Goal: Task Accomplishment & Management: Complete application form

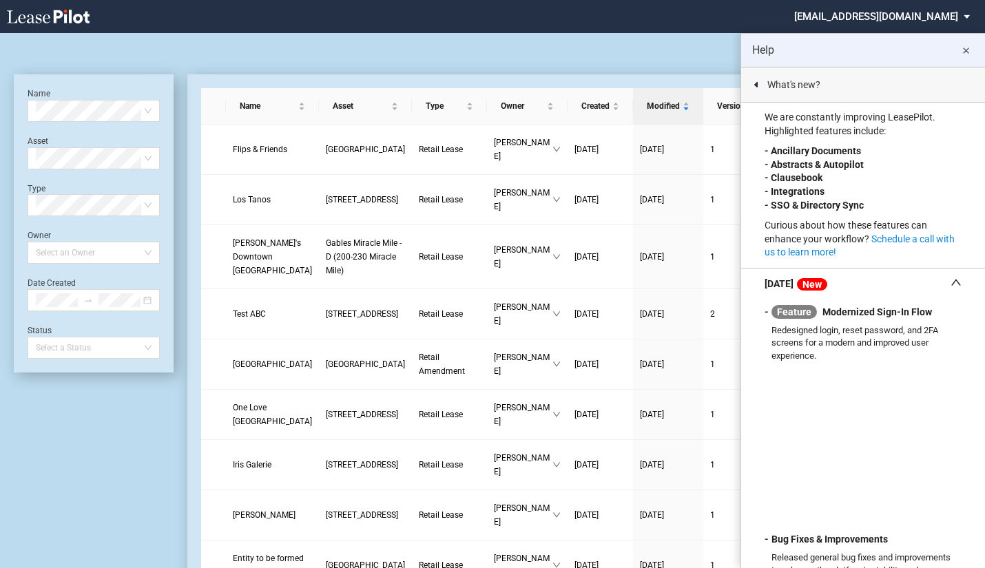
click at [965, 51] on md-icon "close" at bounding box center [965, 51] width 17 height 17
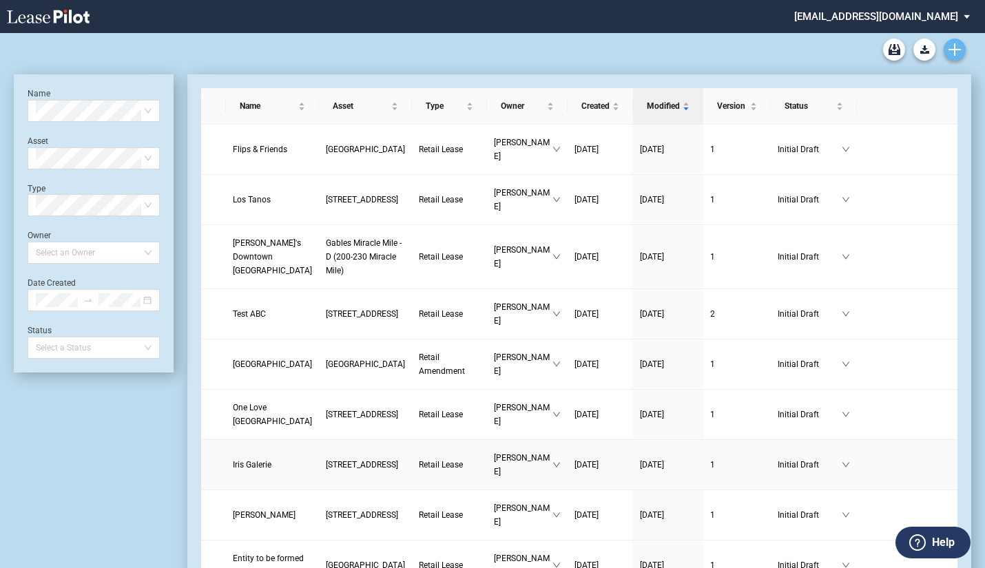
click at [953, 50] on icon "Create new document" at bounding box center [954, 49] width 12 height 12
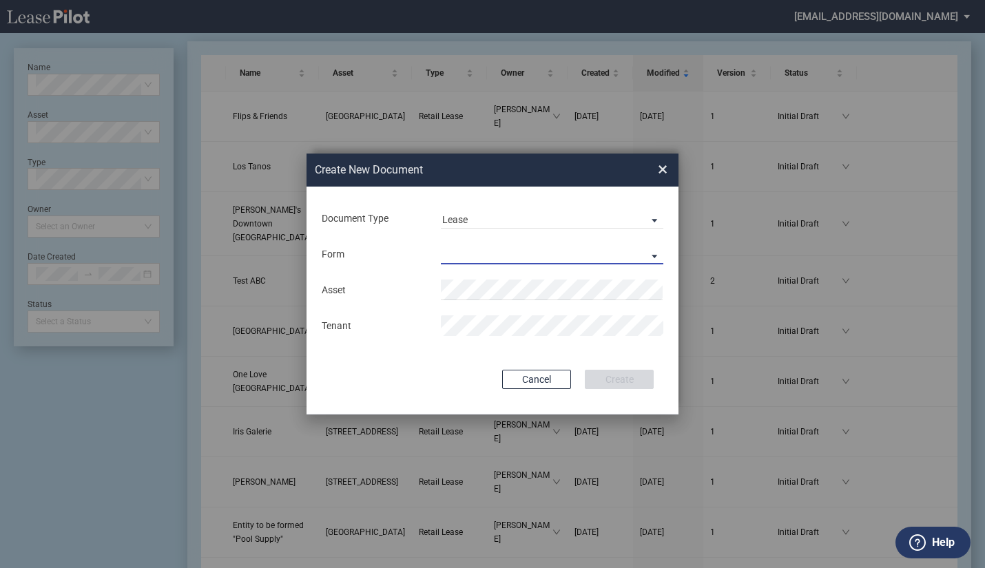
click at [483, 255] on md-select "Retail Lease Default Notice Monetary Default Notice Non - Monetary Temporary Li…" at bounding box center [552, 254] width 222 height 21
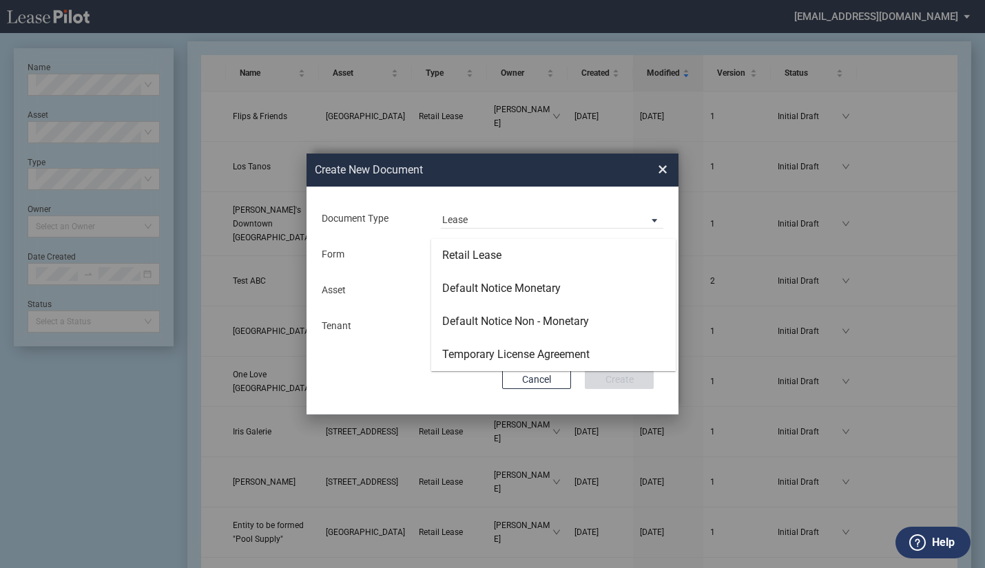
click at [483, 255] on div "Retail Lease" at bounding box center [471, 255] width 59 height 15
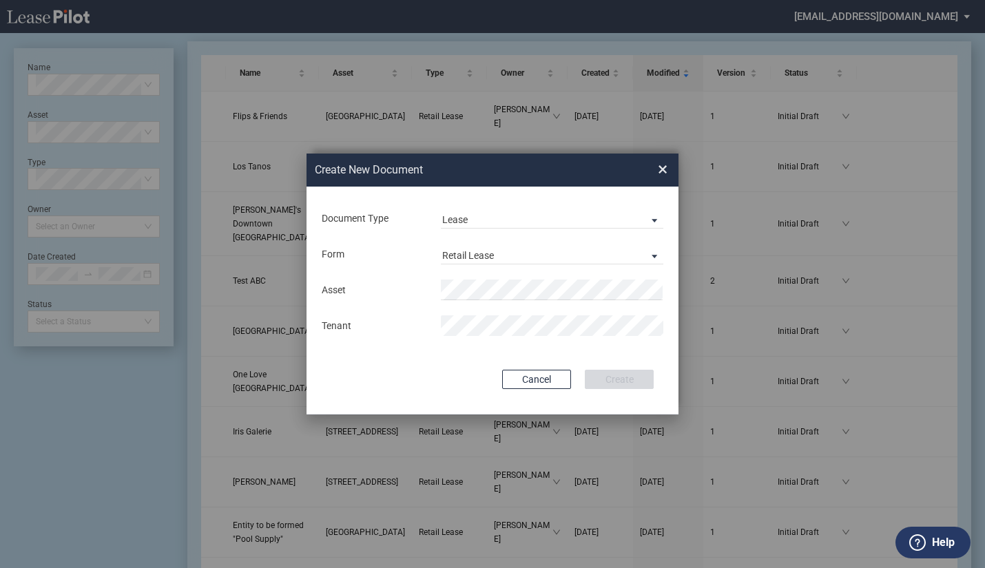
click at [664, 324] on div "Create New ..." at bounding box center [551, 325] width 239 height 21
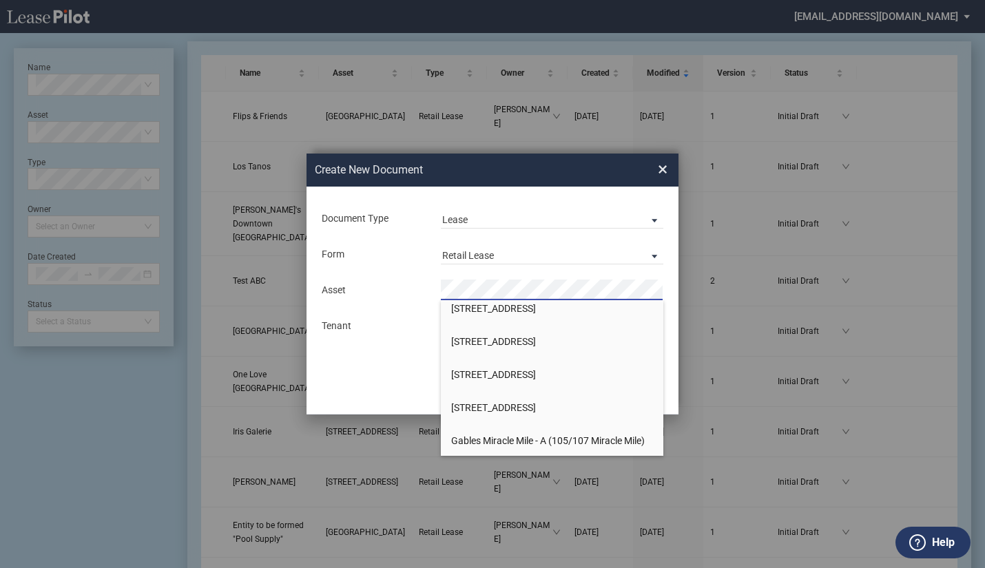
scroll to position [86, 0]
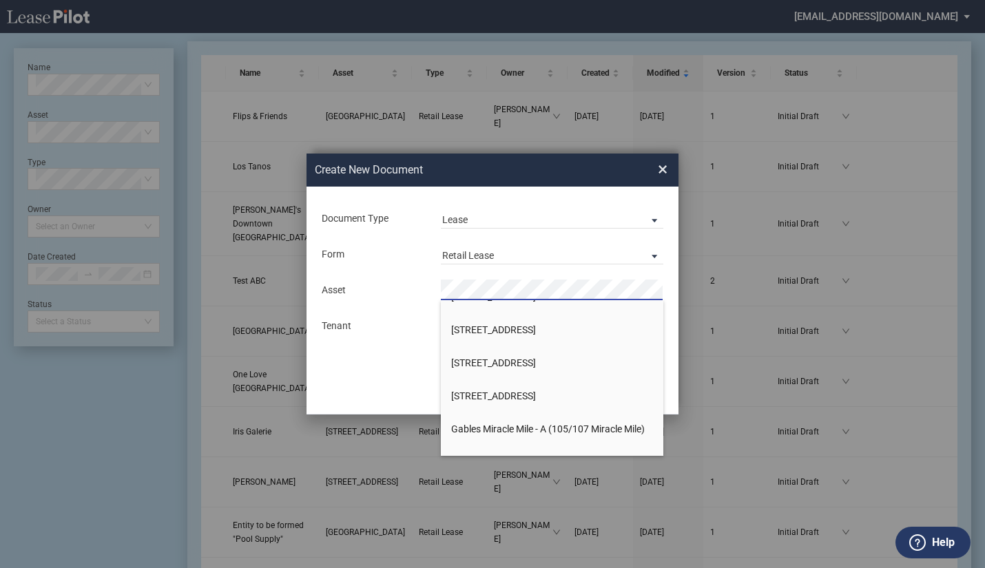
click at [534, 364] on span "[STREET_ADDRESS]" at bounding box center [493, 362] width 85 height 11
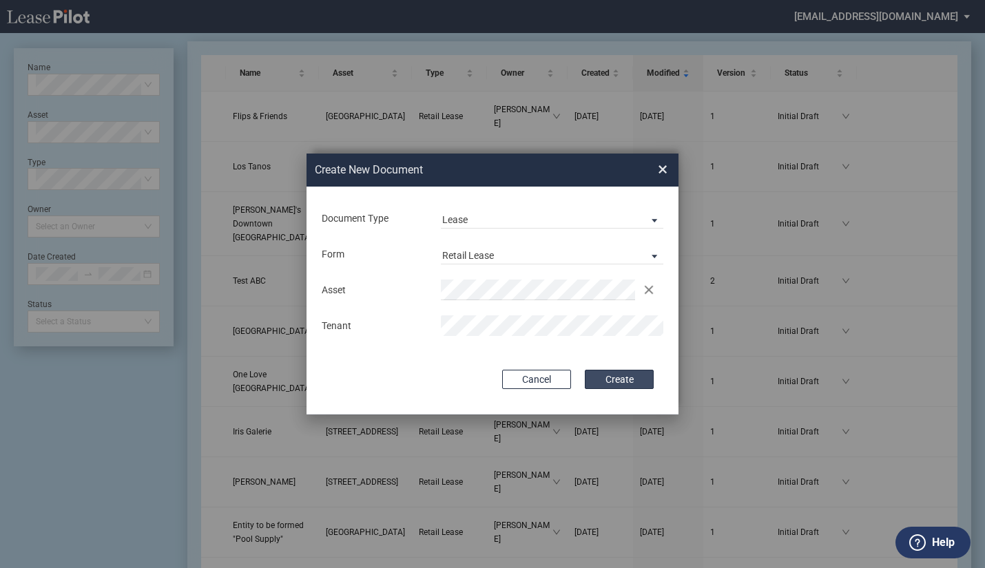
click at [625, 379] on button "Create" at bounding box center [619, 379] width 69 height 19
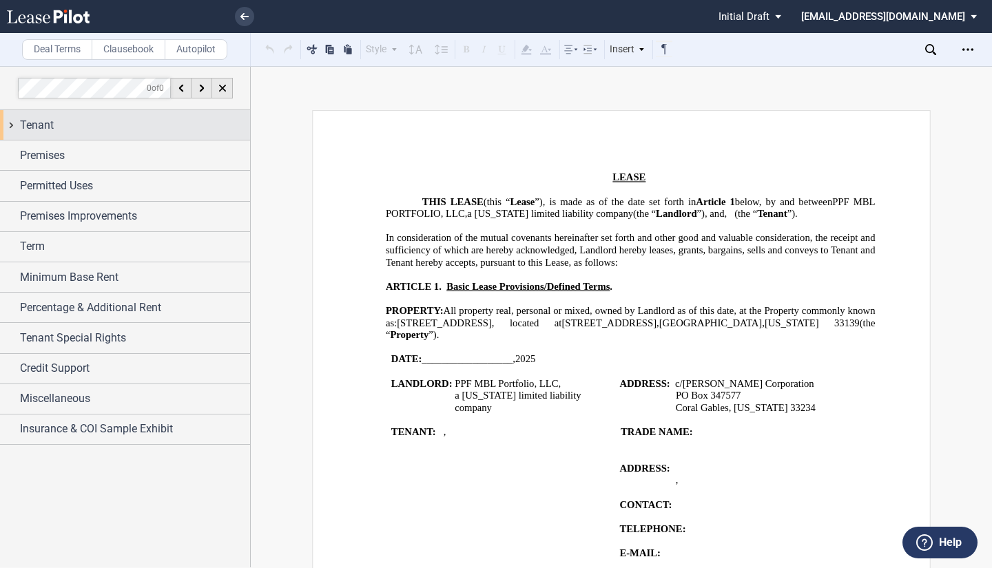
click at [27, 119] on span "Tenant" at bounding box center [37, 125] width 34 height 17
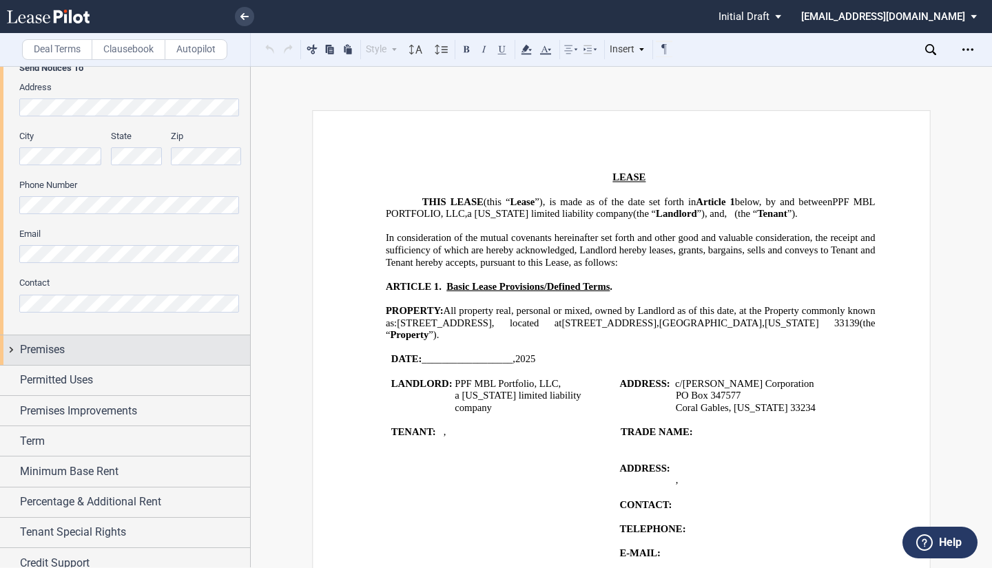
scroll to position [341, 0]
click at [29, 354] on span "Premises" at bounding box center [42, 351] width 45 height 17
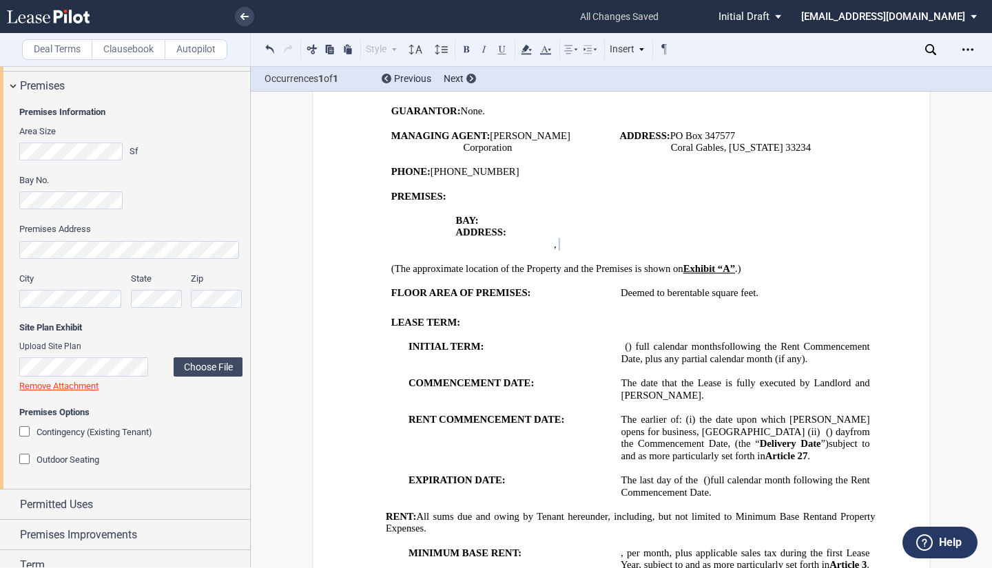
scroll to position [623, 0]
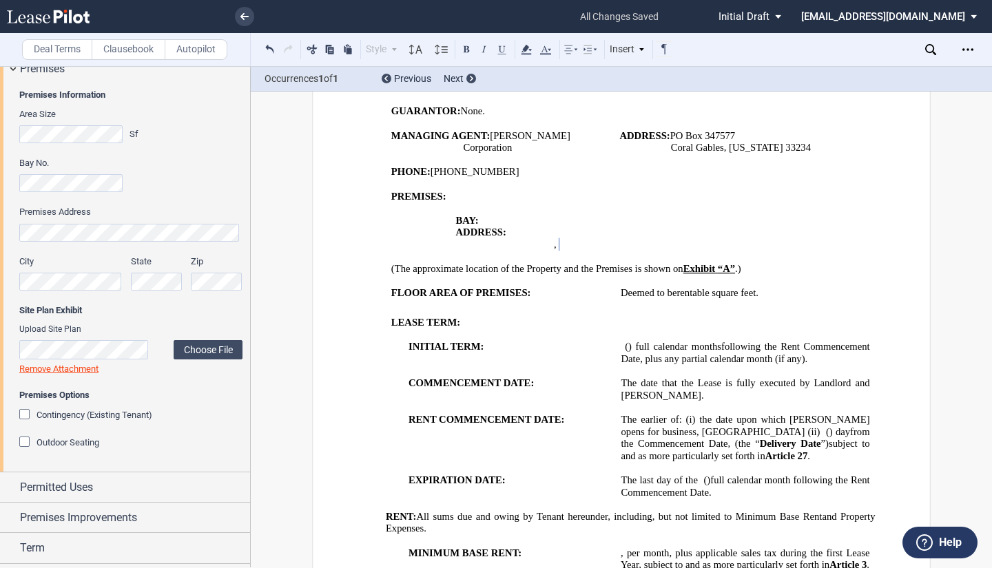
click at [28, 413] on div "Contingency (Existing Tenant)" at bounding box center [26, 416] width 14 height 14
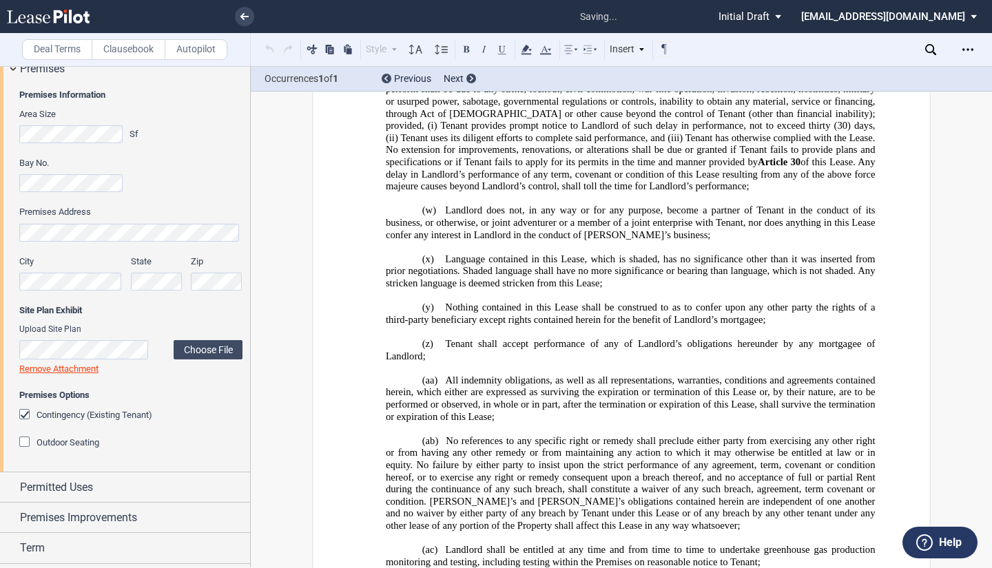
scroll to position [16624, 0]
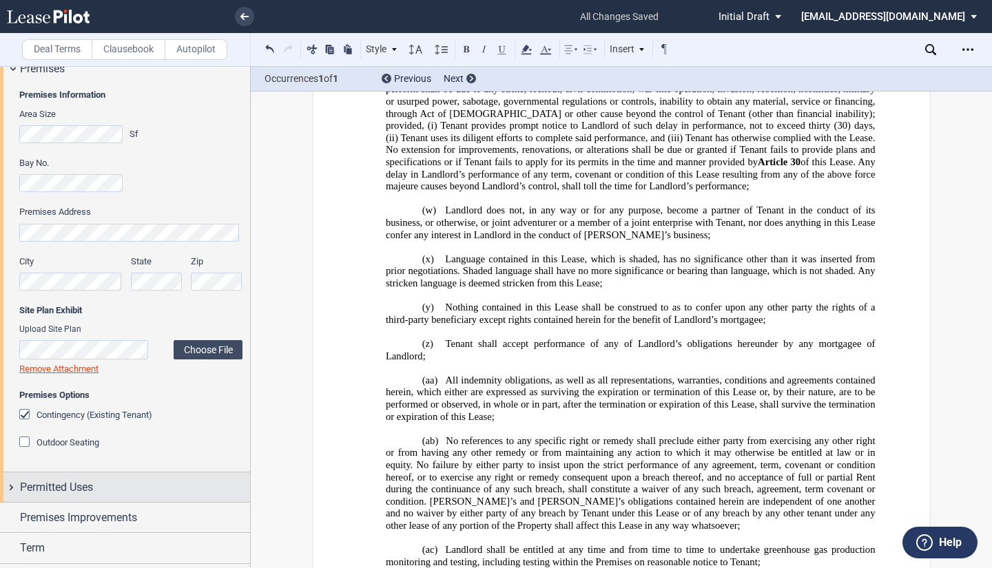
click at [63, 489] on span "Permitted Uses" at bounding box center [56, 487] width 73 height 17
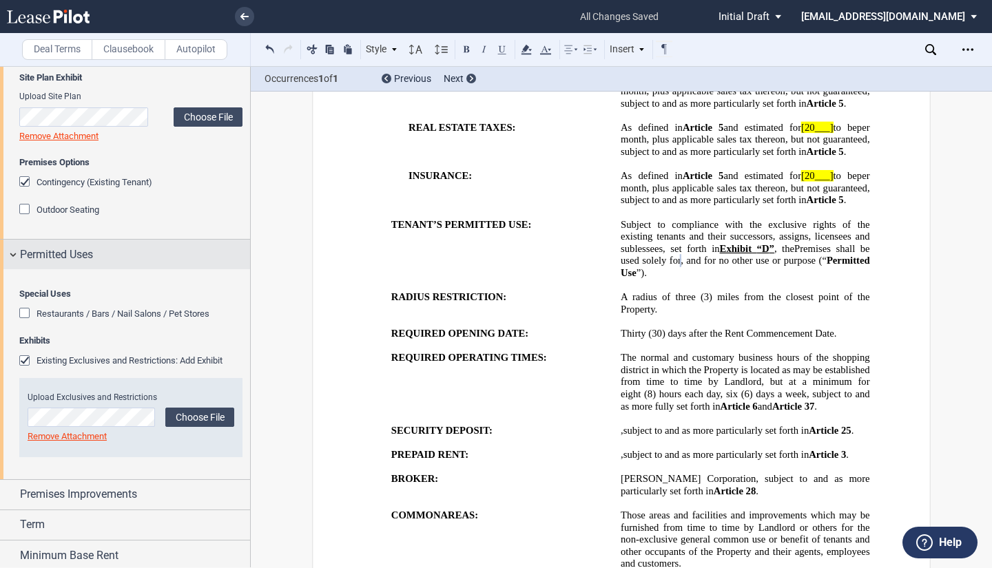
scroll to position [859, 0]
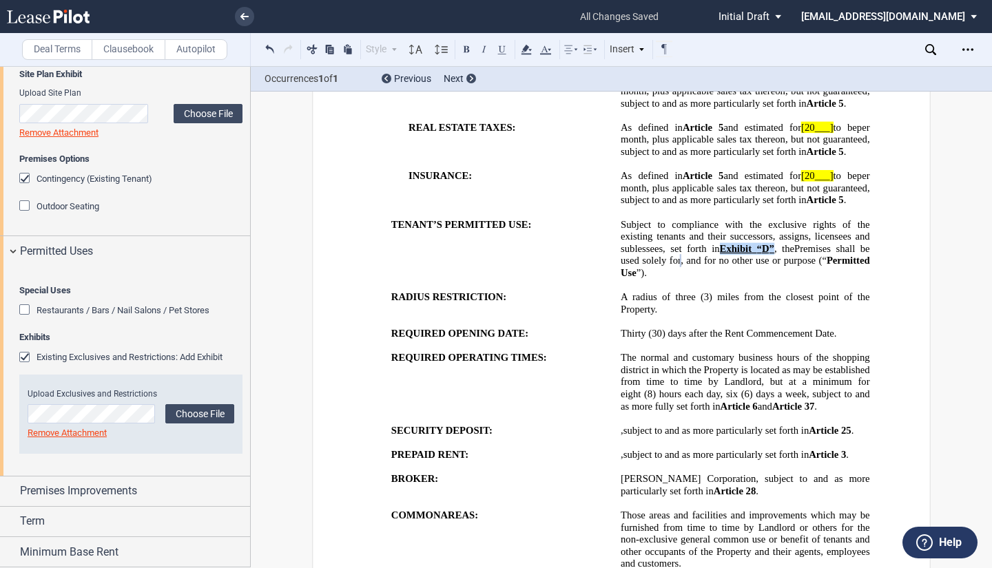
drag, startPoint x: 769, startPoint y: 260, endPoint x: 715, endPoint y: 262, distance: 53.1
click at [715, 254] on span "Subject to compliance with the exclusive rights of the existing tenants and the…" at bounding box center [745, 236] width 251 height 36
click at [550, 48] on icon at bounding box center [545, 49] width 17 height 17
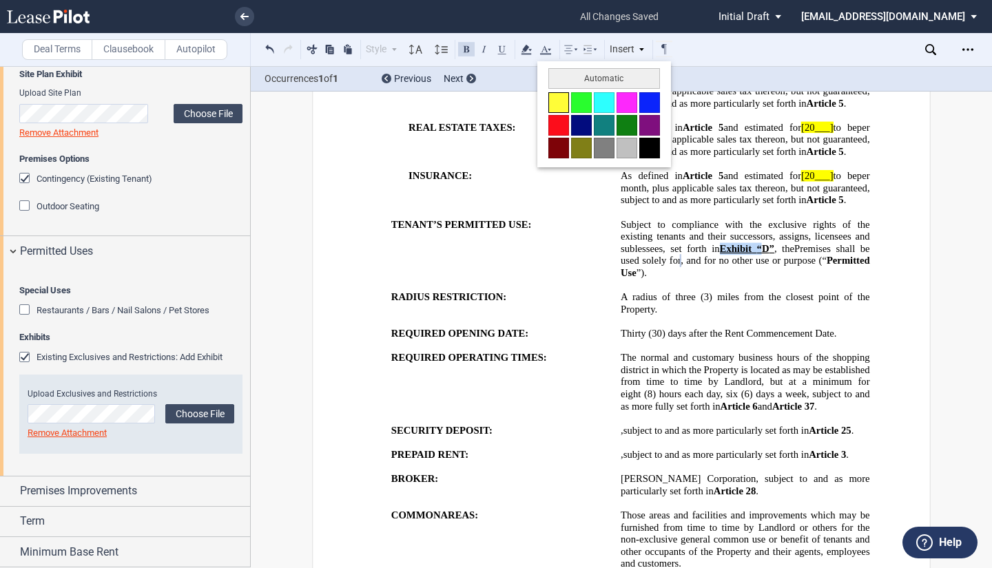
click at [558, 103] on button at bounding box center [558, 102] width 21 height 21
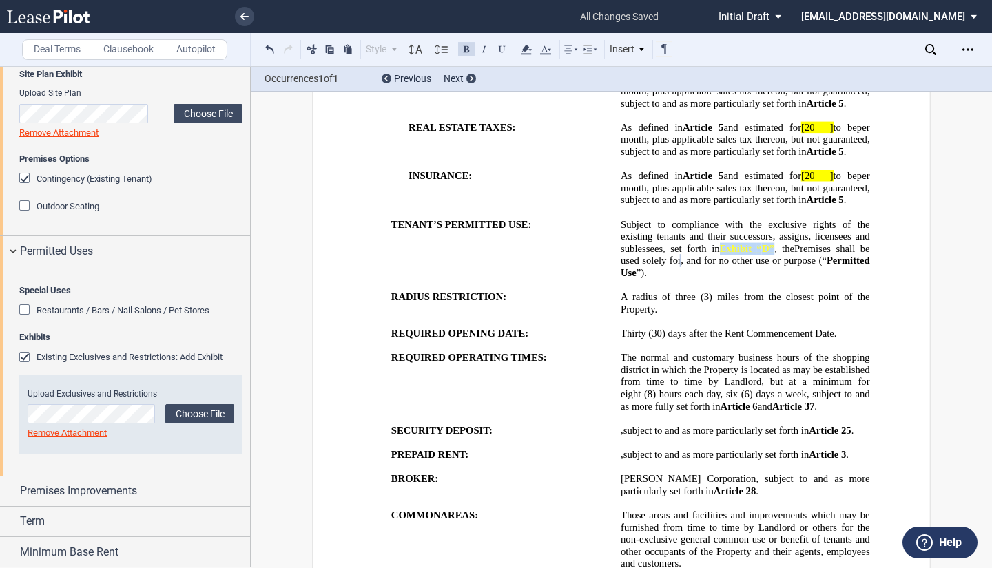
drag, startPoint x: 771, startPoint y: 260, endPoint x: 717, endPoint y: 264, distance: 53.9
click at [717, 254] on span "Subject to compliance with the exclusive rights of the existing tenants and the…" at bounding box center [745, 236] width 251 height 36
click at [552, 48] on icon at bounding box center [545, 49] width 17 height 17
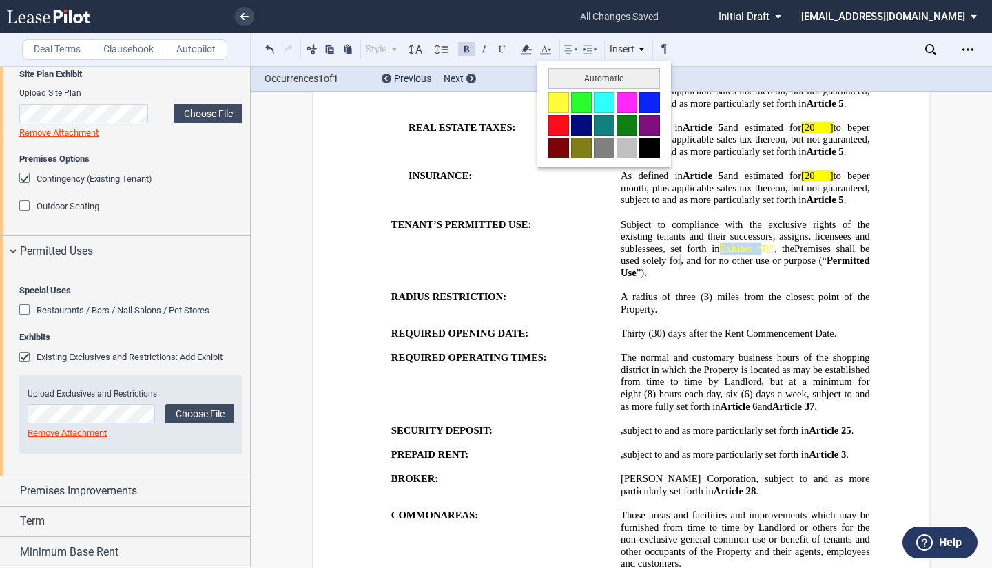
click at [651, 148] on button at bounding box center [649, 148] width 21 height 21
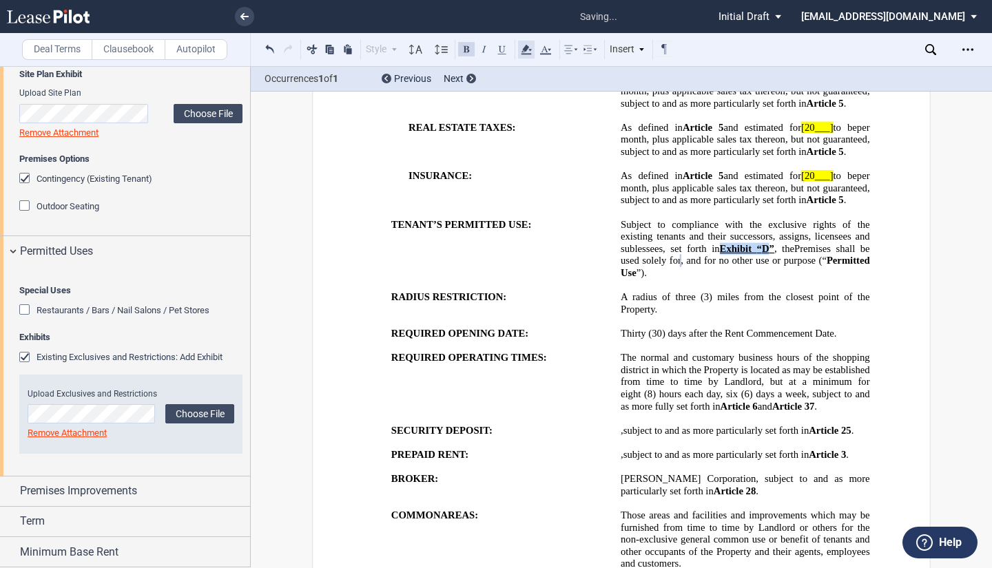
click at [529, 47] on icon at bounding box center [526, 49] width 17 height 17
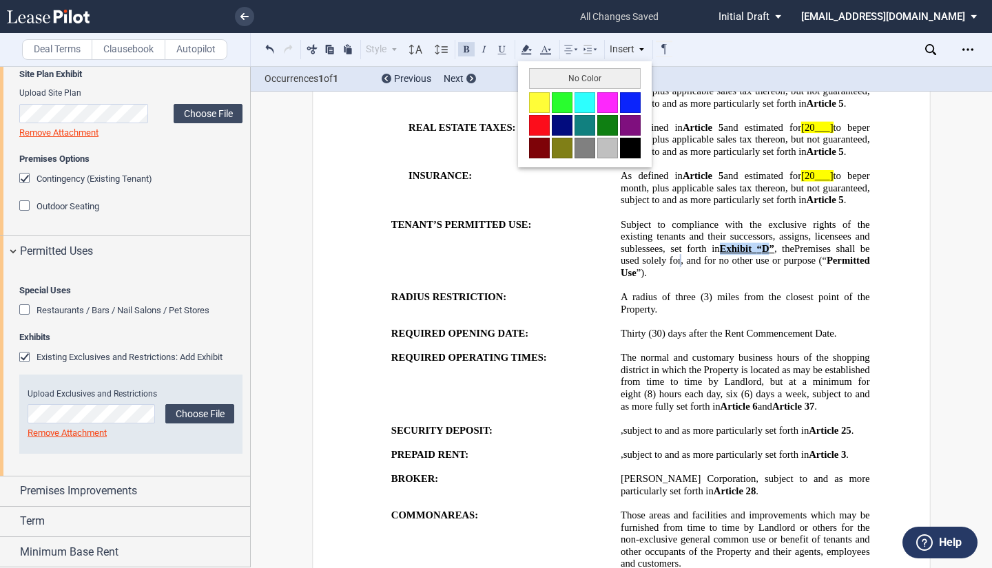
click at [532, 102] on button at bounding box center [539, 102] width 21 height 21
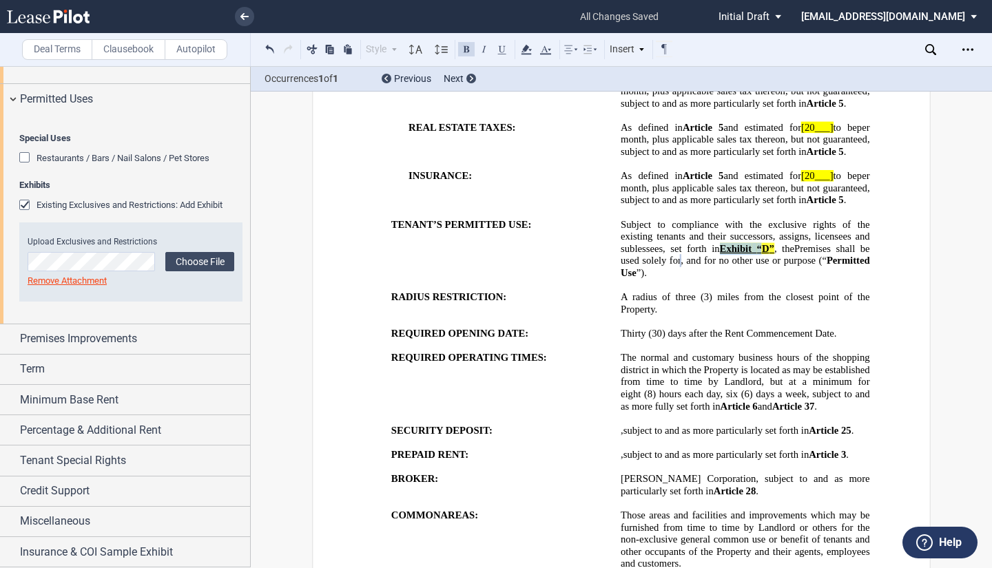
scroll to position [1087, 0]
click at [135, 347] on div "Premises Improvements" at bounding box center [125, 339] width 250 height 30
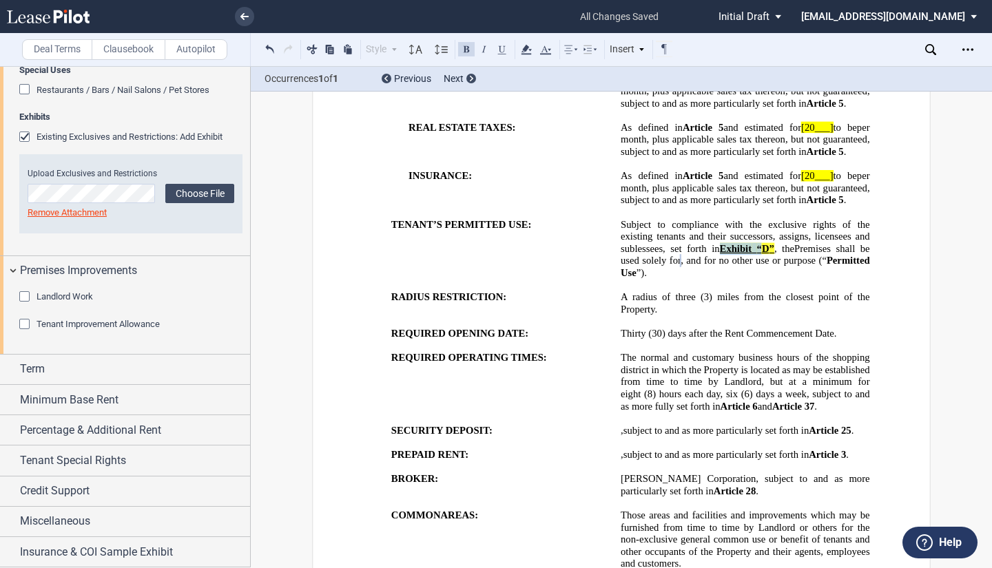
click at [23, 333] on div "Tenant Improvement Allowance" at bounding box center [26, 326] width 14 height 14
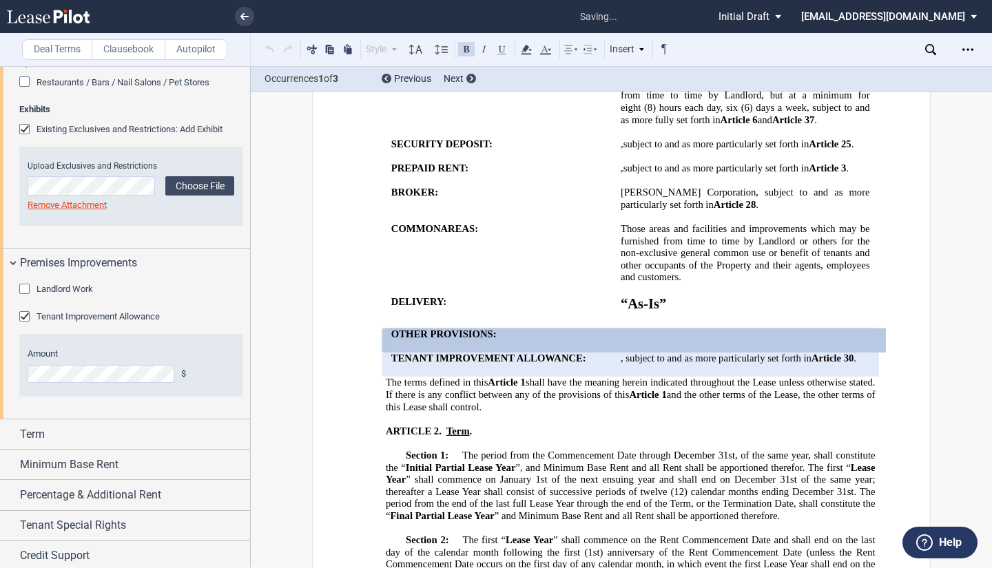
scroll to position [1467, 0]
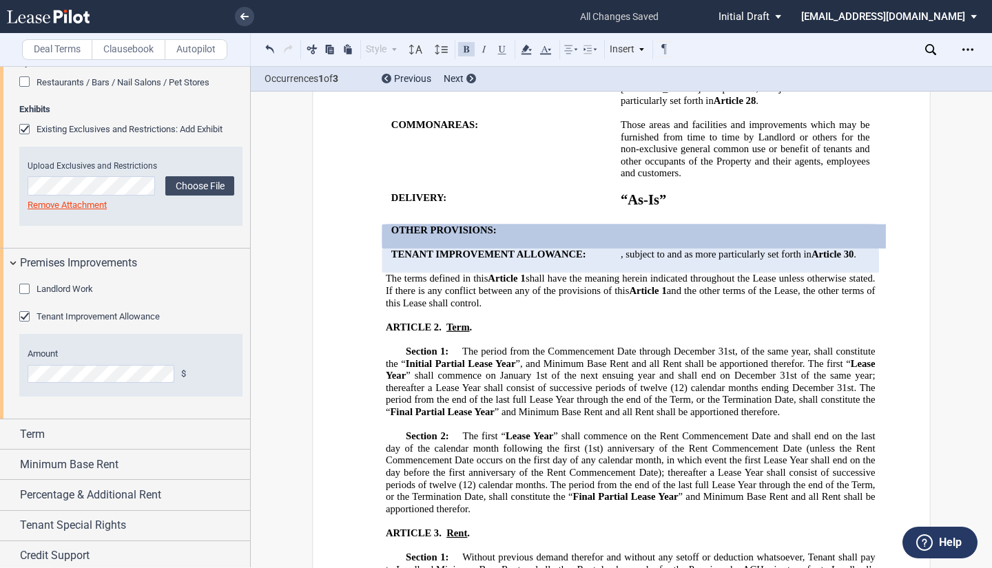
click at [627, 249] on p at bounding box center [635, 242] width 489 height 12
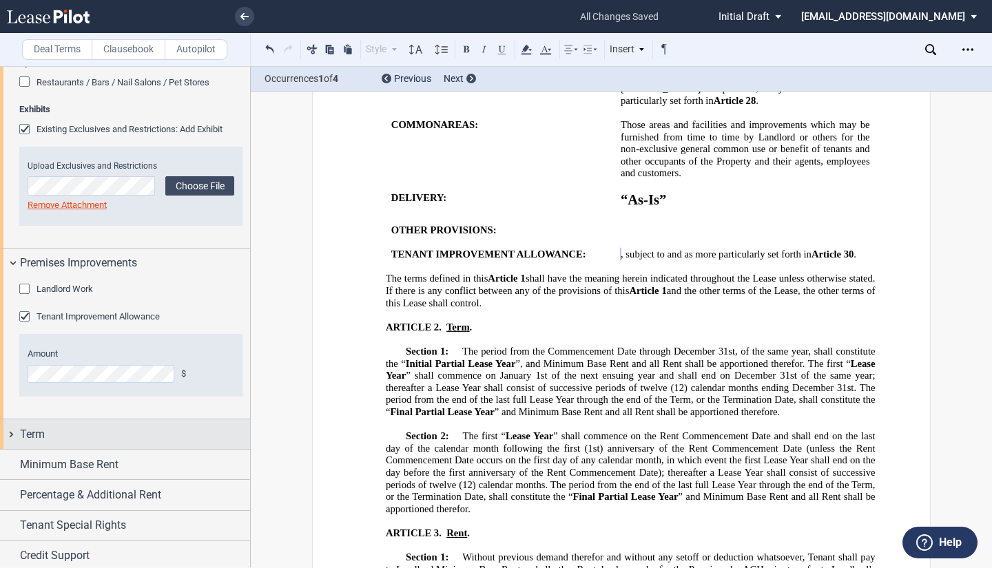
drag, startPoint x: 85, startPoint y: 508, endPoint x: 85, endPoint y: 516, distance: 9.0
click at [85, 443] on div "Term" at bounding box center [135, 434] width 230 height 17
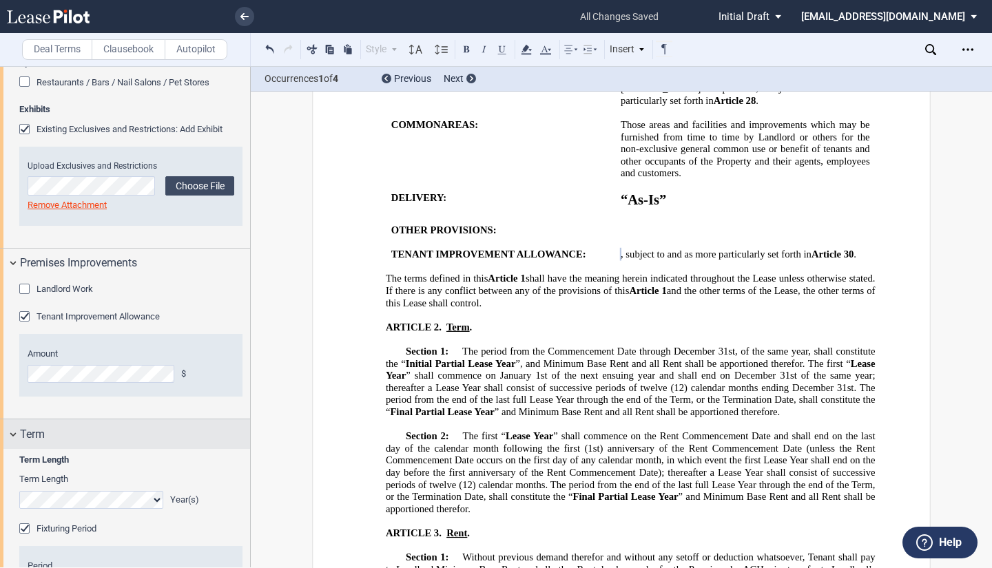
click at [41, 443] on span "Term" at bounding box center [32, 434] width 25 height 17
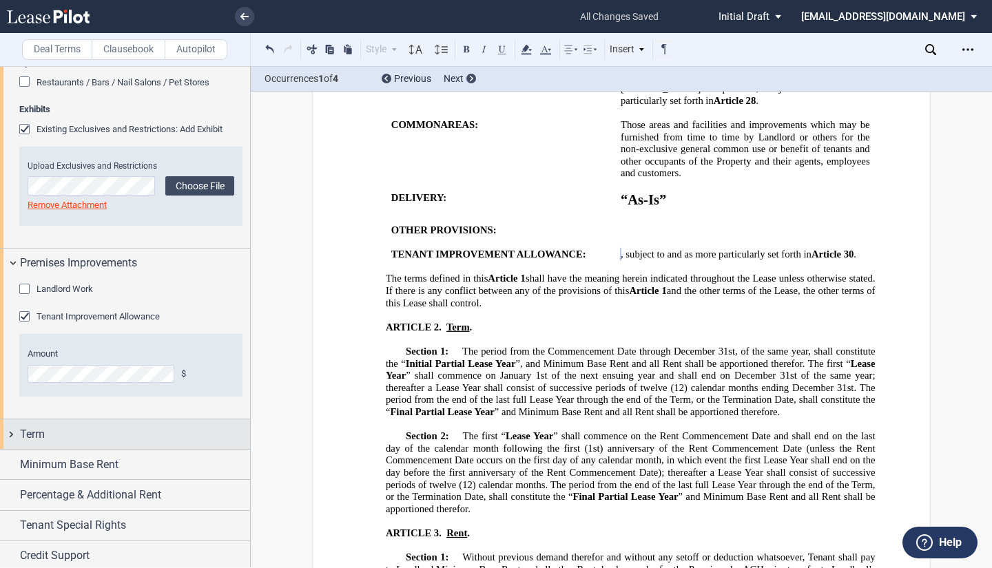
click at [59, 443] on div "Term" at bounding box center [135, 434] width 230 height 17
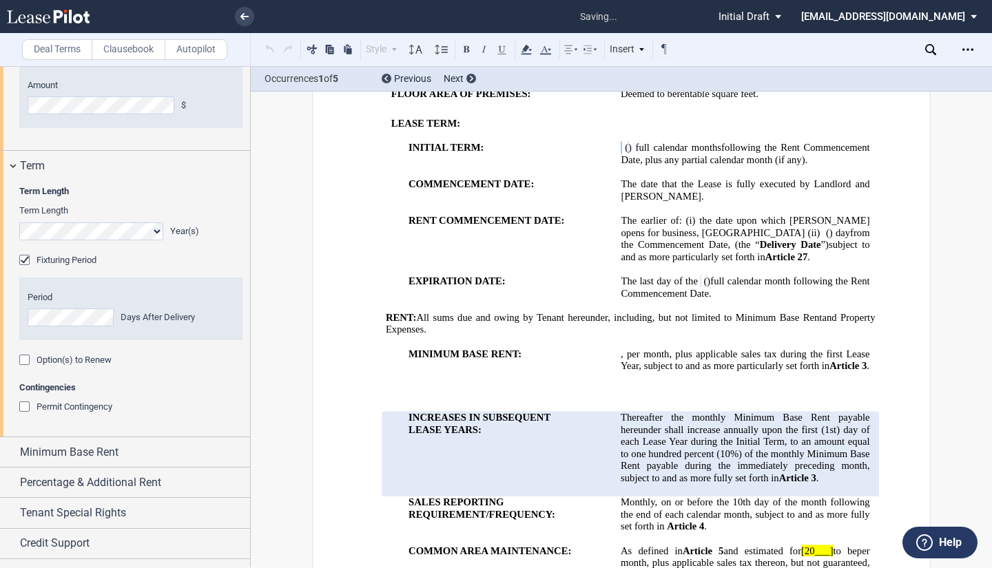
scroll to position [543, 0]
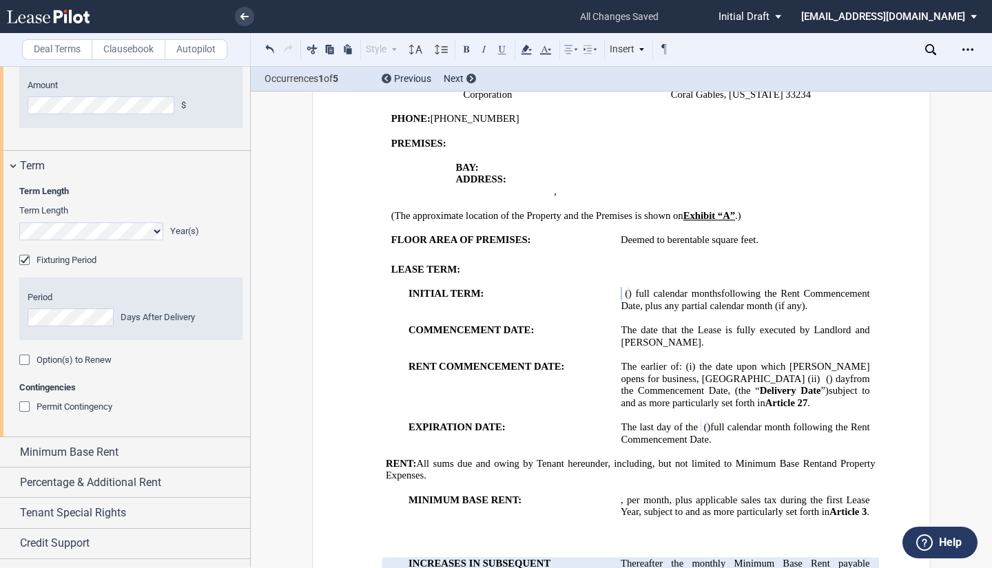
click at [700, 361] on span "the date upon which [PERSON_NAME] opens for business, [GEOGRAPHIC_DATA] (ii)" at bounding box center [746, 372] width 251 height 23
click at [819, 373] on span at bounding box center [820, 379] width 3 height 12
click at [698, 361] on span at bounding box center [697, 367] width 4 height 12
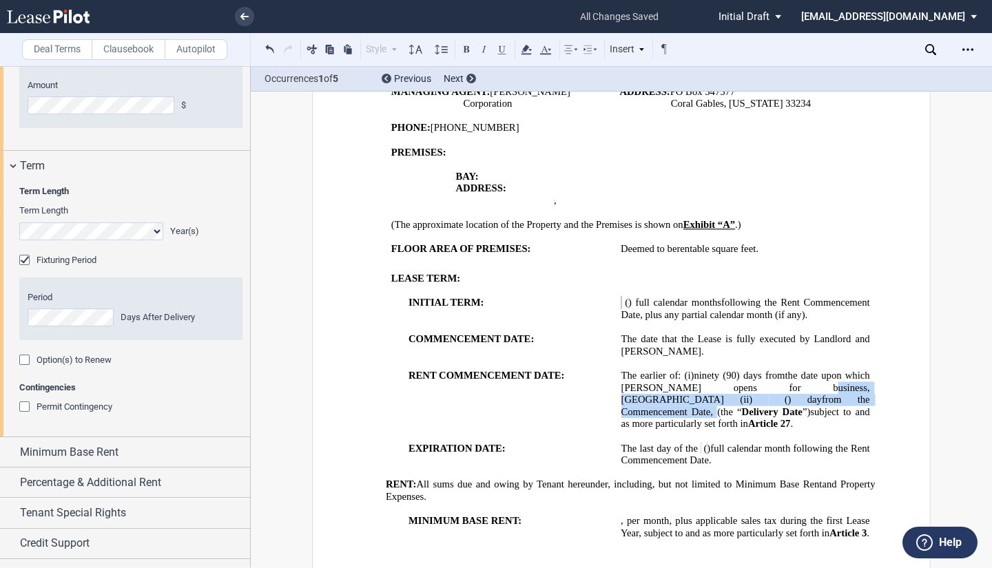
drag, startPoint x: 724, startPoint y: 375, endPoint x: 725, endPoint y: 387, distance: 11.8
click at [725, 387] on span "The earlier of: (i) ninety (90) days from the date upon which Tenant opens for …" at bounding box center [746, 400] width 251 height 60
drag, startPoint x: 724, startPoint y: 380, endPoint x: 746, endPoint y: 376, distance: 22.4
click at [724, 382] on span "the date upon which [PERSON_NAME] opens for business, [GEOGRAPHIC_DATA] (ii)" at bounding box center [746, 388] width 251 height 36
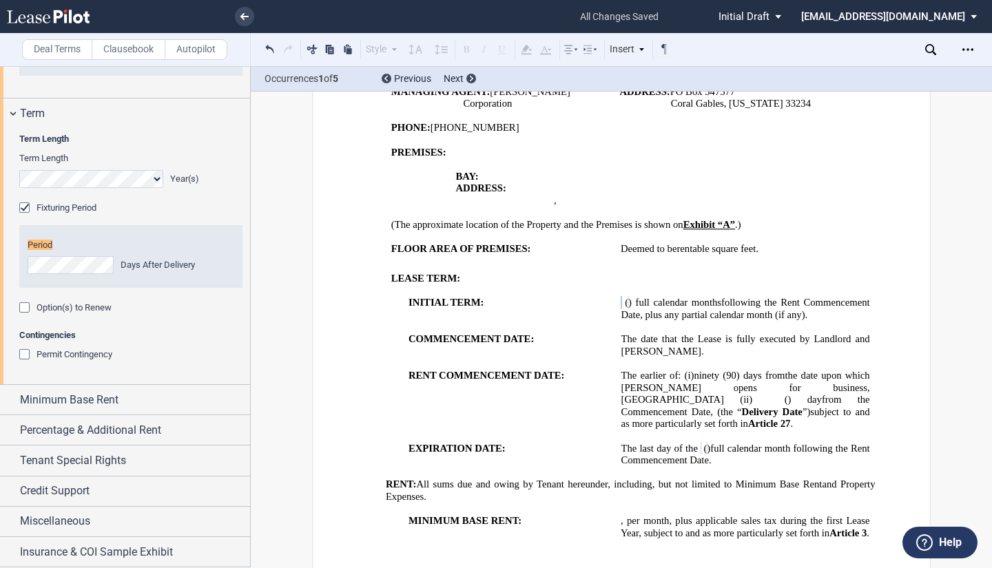
scroll to position [1412, 0]
drag, startPoint x: 634, startPoint y: 388, endPoint x: 675, endPoint y: 398, distance: 41.8
click at [634, 394] on span "from the Commencement Date, (the “" at bounding box center [746, 405] width 251 height 23
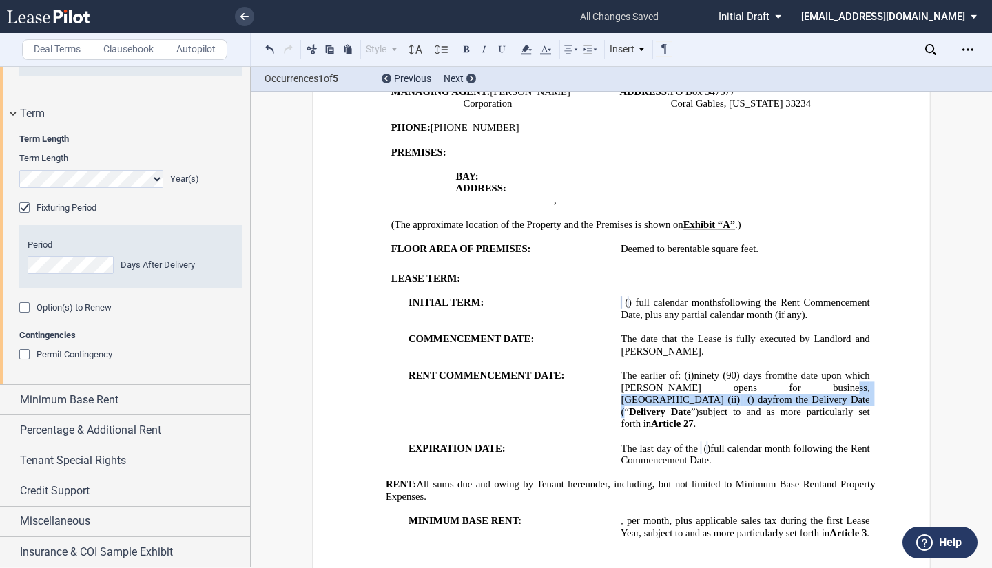
drag, startPoint x: 745, startPoint y: 377, endPoint x: 695, endPoint y: 392, distance: 52.3
click at [695, 392] on span "The earlier of: (i) ninety (90) days from the date upon which Tenant opens for …" at bounding box center [746, 400] width 251 height 60
drag, startPoint x: 524, startPoint y: 46, endPoint x: 525, endPoint y: 62, distance: 15.9
click at [523, 48] on icon at bounding box center [526, 49] width 17 height 17
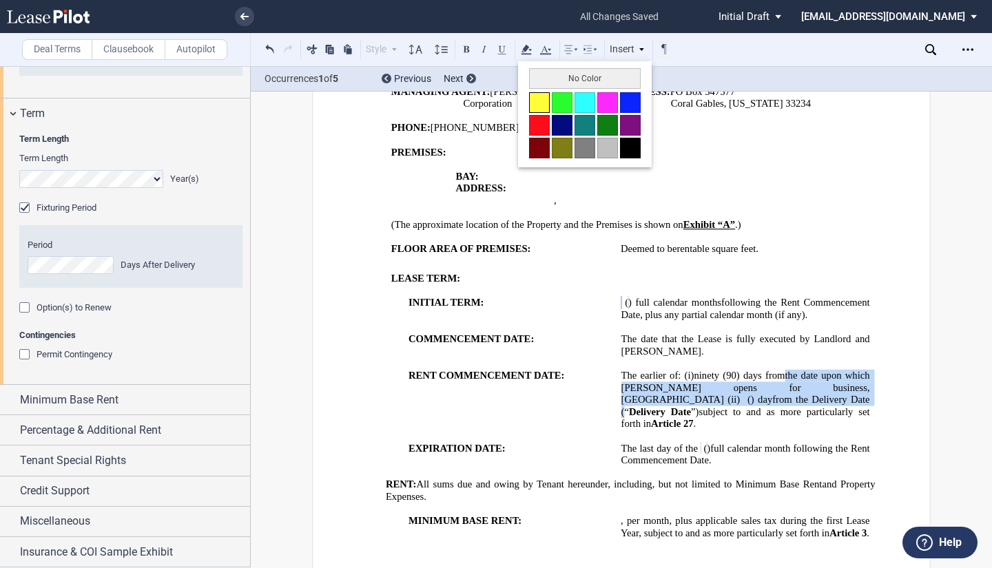
click at [531, 98] on button at bounding box center [539, 102] width 21 height 21
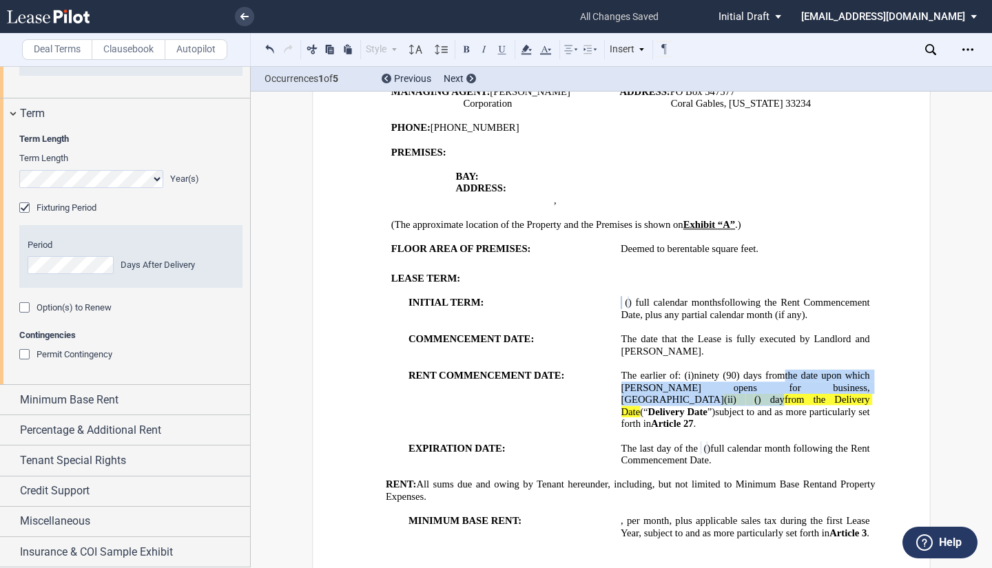
click at [579, 395] on td "RENT COMMENCEMENT DATE: ﻿" at bounding box center [501, 406] width 230 height 73
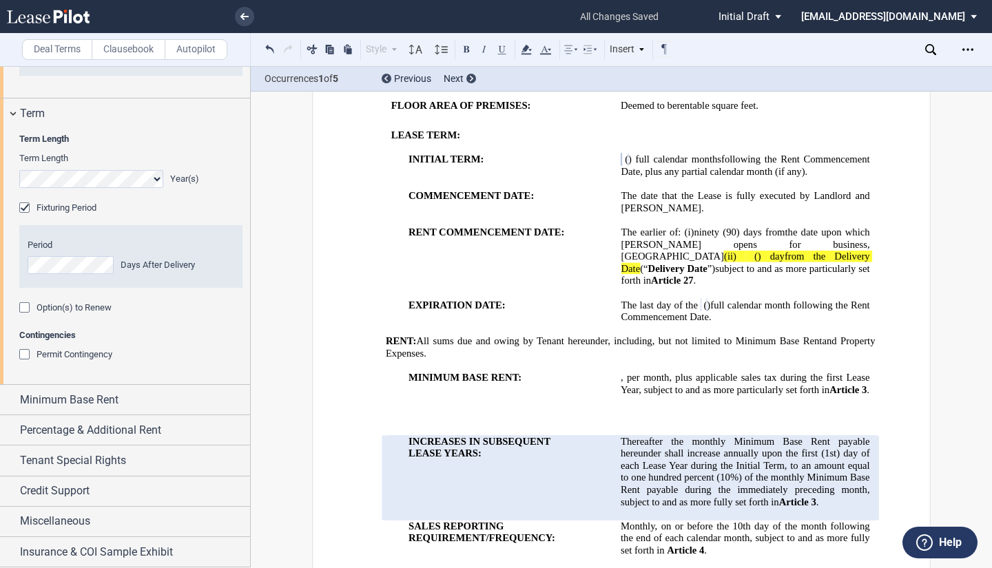
scroll to position [1484, 0]
click at [29, 312] on div "Option(s) to Renew" at bounding box center [26, 309] width 14 height 14
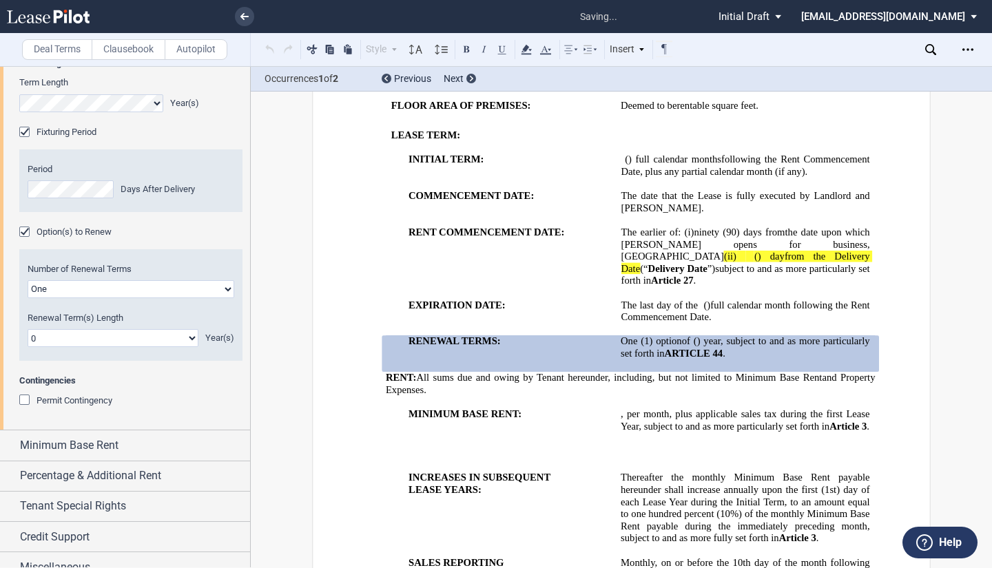
click at [125, 347] on select "0 1 2 3 4 5 6 7 8 9 10 11 12 13 14 15 16 17 18 19 20" at bounding box center [113, 338] width 171 height 18
select select "number:5"
click at [28, 347] on select "0 1 2 3 4 5 6 7 8 9 10 11 12 13 14 15 16 17 18 19 20" at bounding box center [113, 338] width 171 height 18
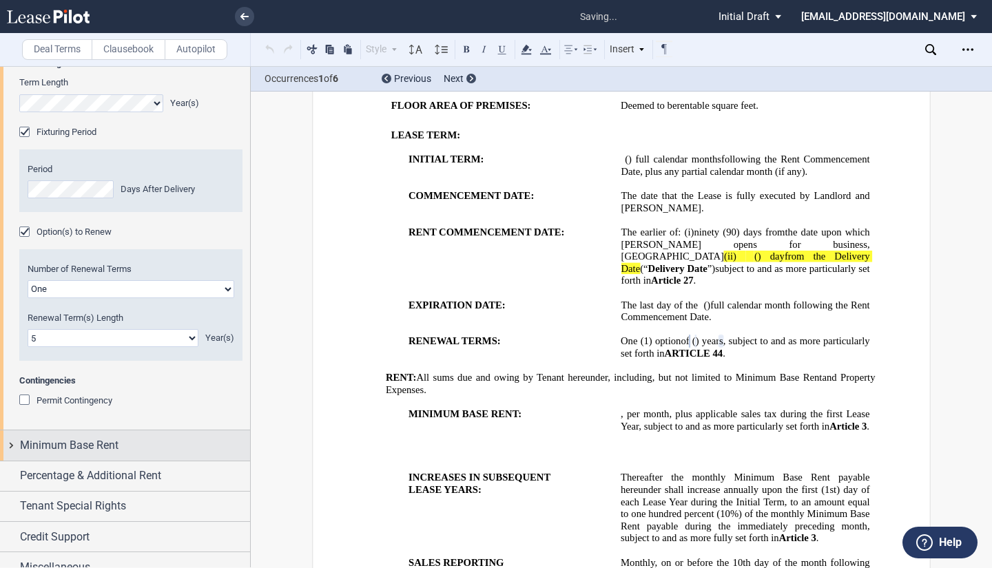
click at [132, 454] on div "Minimum Base Rent" at bounding box center [135, 445] width 230 height 17
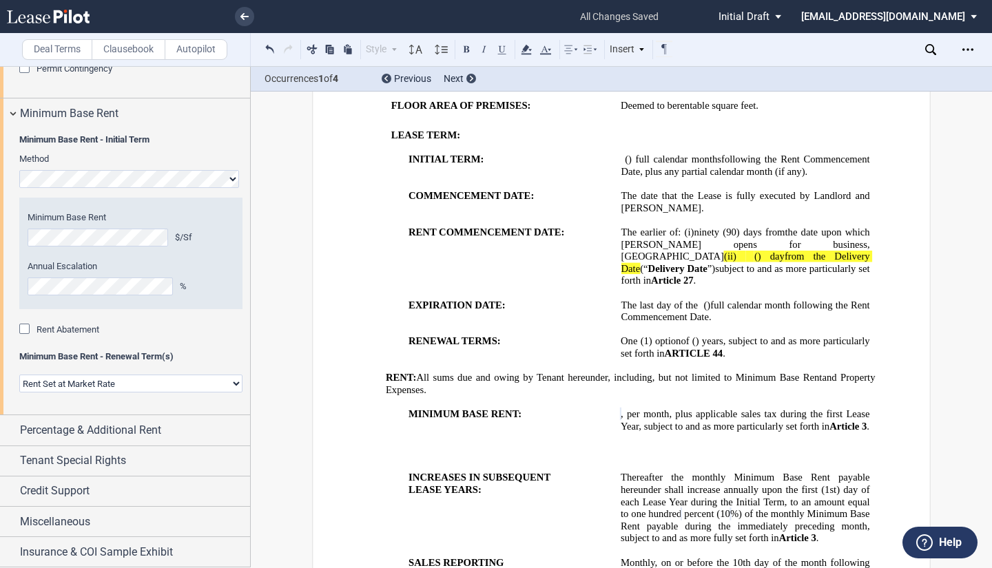
scroll to position [1892, 0]
click at [200, 382] on select "Rent Set at Market Rate Rent Specified in [GEOGRAPHIC_DATA]" at bounding box center [130, 384] width 223 height 18
click at [234, 384] on select "Rent Set at Market Rate Rent Specified in [GEOGRAPHIC_DATA]" at bounding box center [130, 384] width 223 height 18
click at [238, 384] on div "Minimum Base Rent - Renewal Term(s) Rent Set at [GEOGRAPHIC_DATA] Rent Specifie…" at bounding box center [131, 379] width 240 height 56
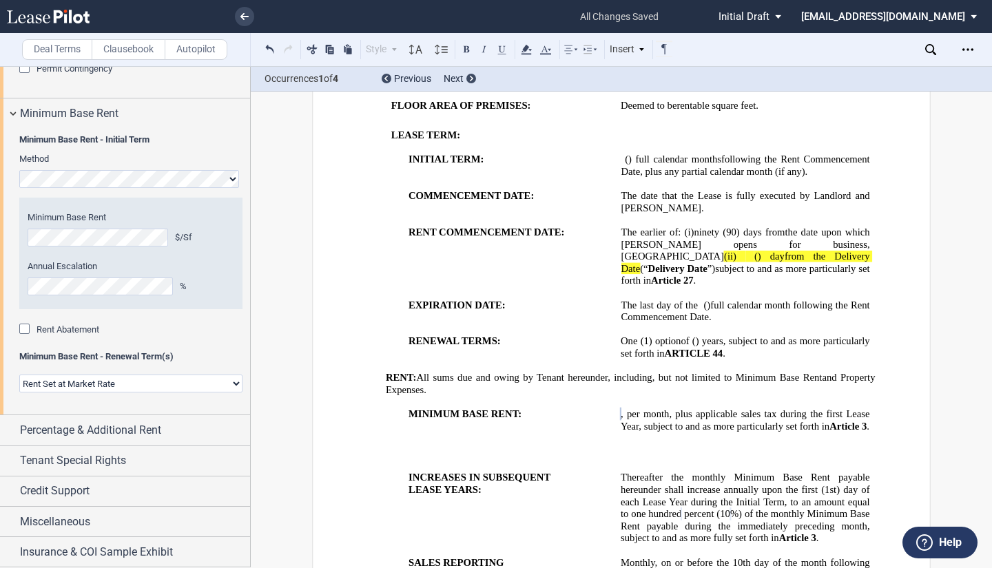
click at [231, 384] on select "Rent Set at Market Rate Rent Specified in [GEOGRAPHIC_DATA]" at bounding box center [130, 384] width 223 height 18
click at [19, 375] on select "Rent Set at Market Rate Rent Specified in [GEOGRAPHIC_DATA]" at bounding box center [130, 384] width 223 height 18
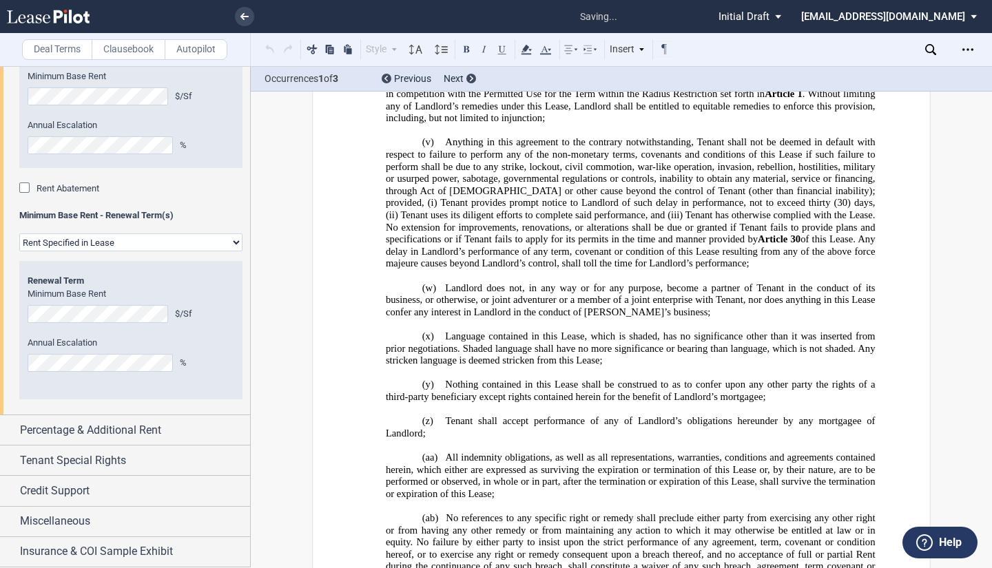
scroll to position [2033, 0]
click at [176, 432] on div "Percentage & Additional Rent" at bounding box center [135, 430] width 230 height 17
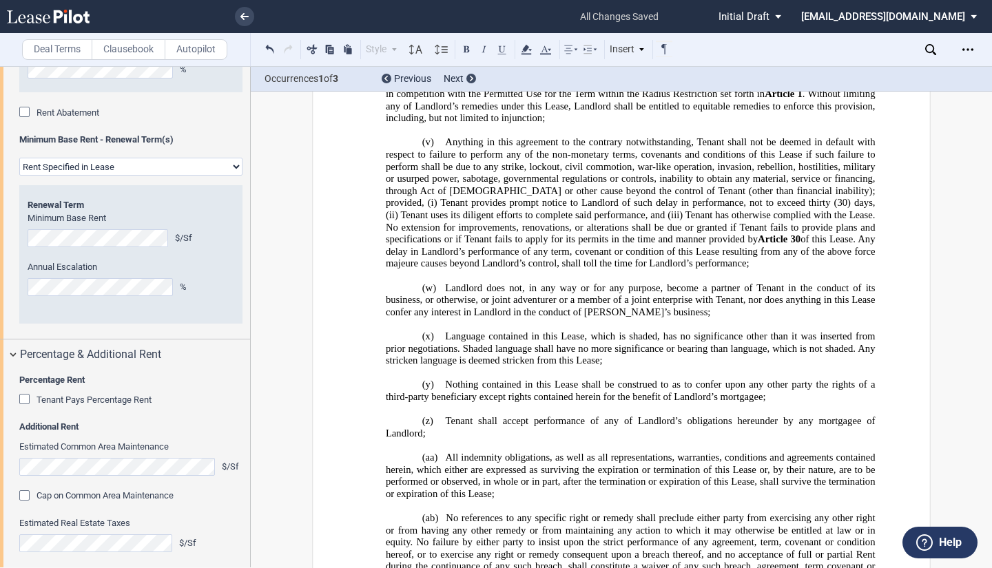
click at [27, 408] on div "Tenant Pays Percentage Rent" at bounding box center [26, 401] width 14 height 14
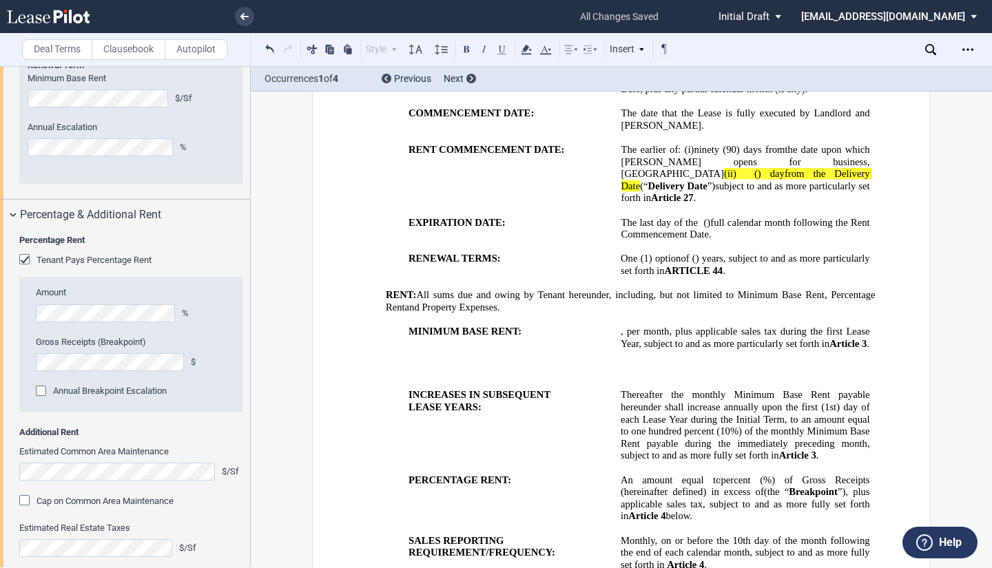
scroll to position [2204, 0]
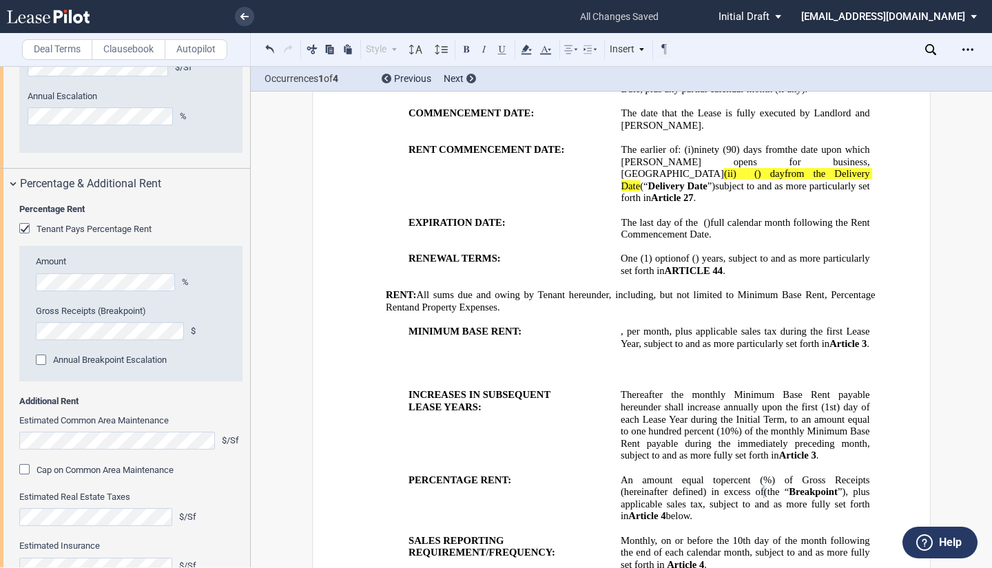
click at [41, 368] on div "Annual Breakpoint Escalation" at bounding box center [43, 362] width 14 height 14
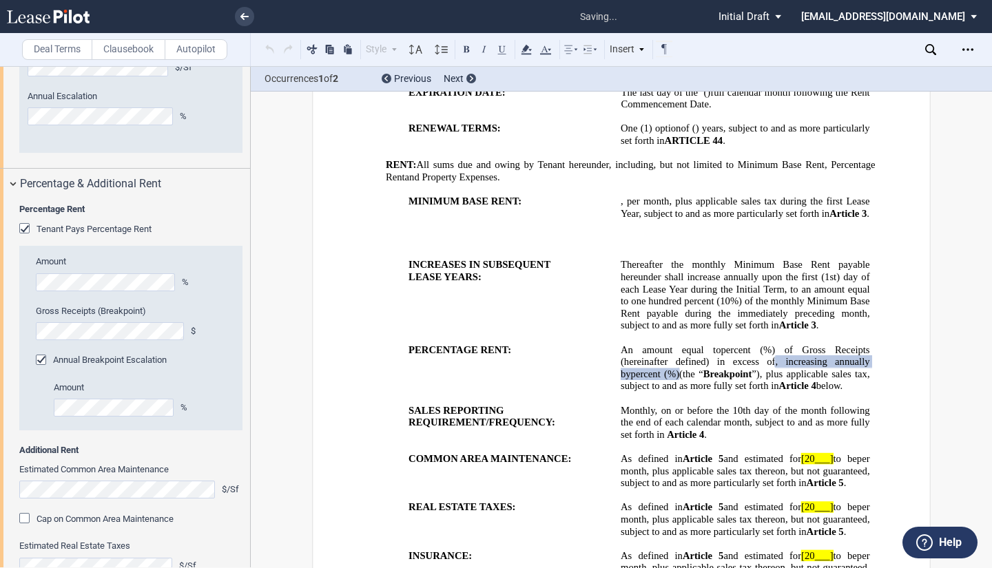
scroll to position [965, 0]
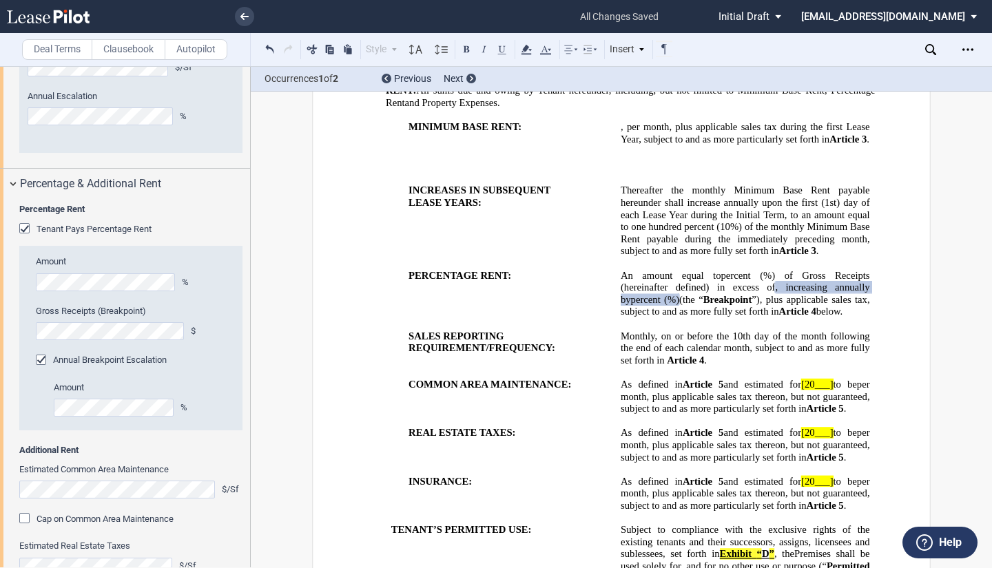
click at [39, 368] on div "Annual Breakpoint Escalation" at bounding box center [43, 362] width 14 height 14
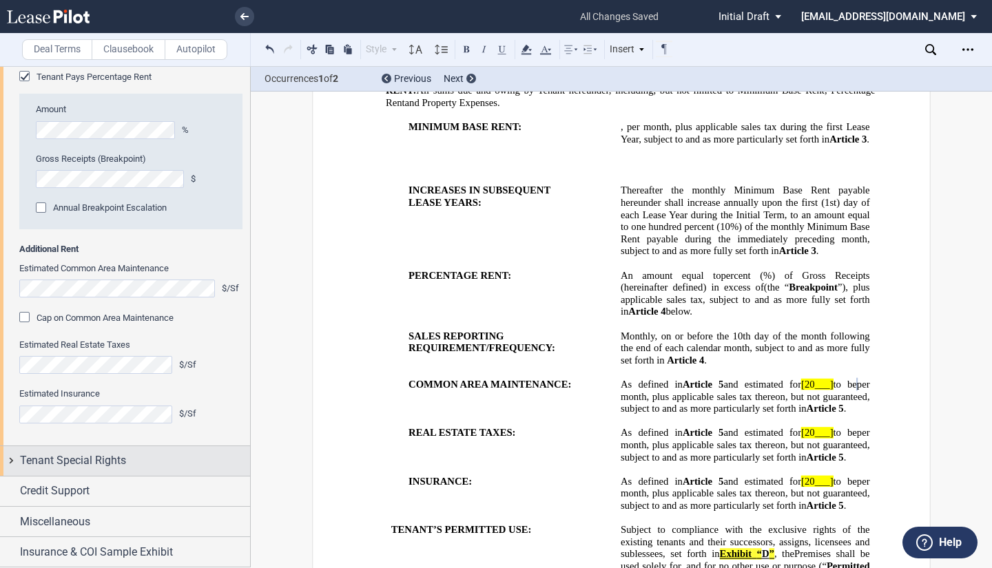
scroll to position [2421, 0]
click at [106, 461] on div "Tenant Special Rights" at bounding box center [125, 461] width 250 height 30
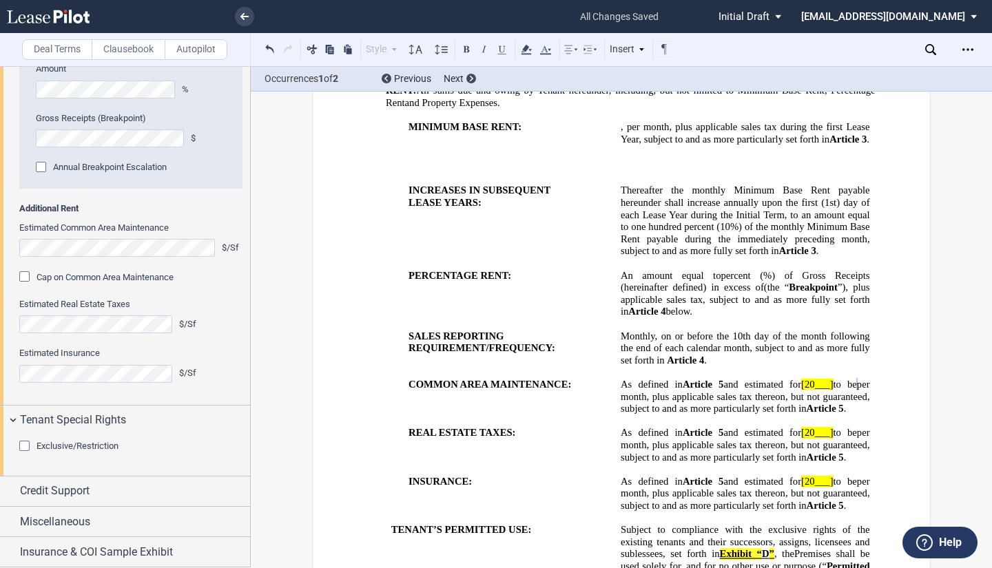
scroll to position [2473, 0]
click at [83, 486] on span "Credit Support" at bounding box center [55, 491] width 70 height 17
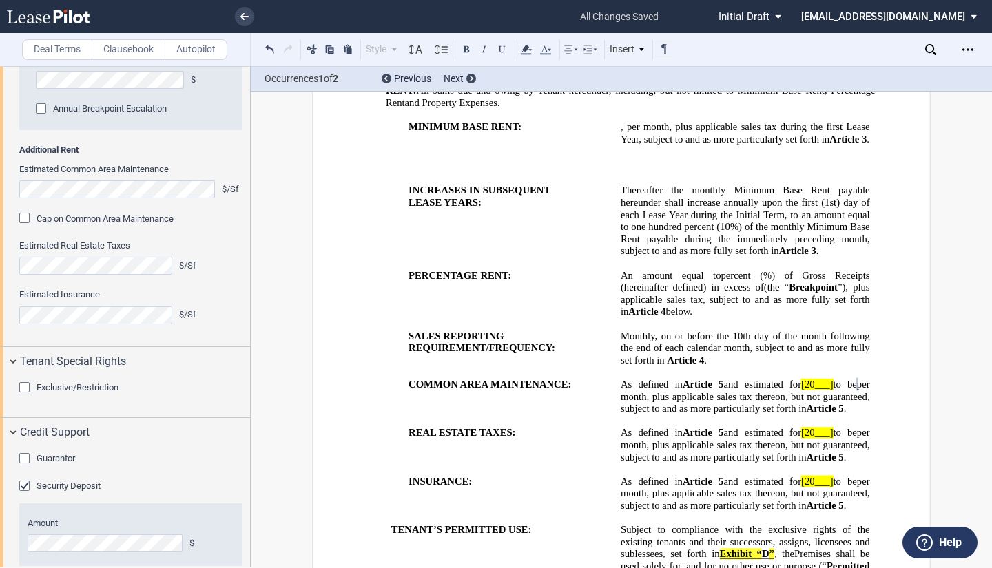
click at [25, 543] on div "Guarantor Guarantor Info: Individual (1) Individual 1 Guarantor Name Address Ci…" at bounding box center [130, 515] width 223 height 127
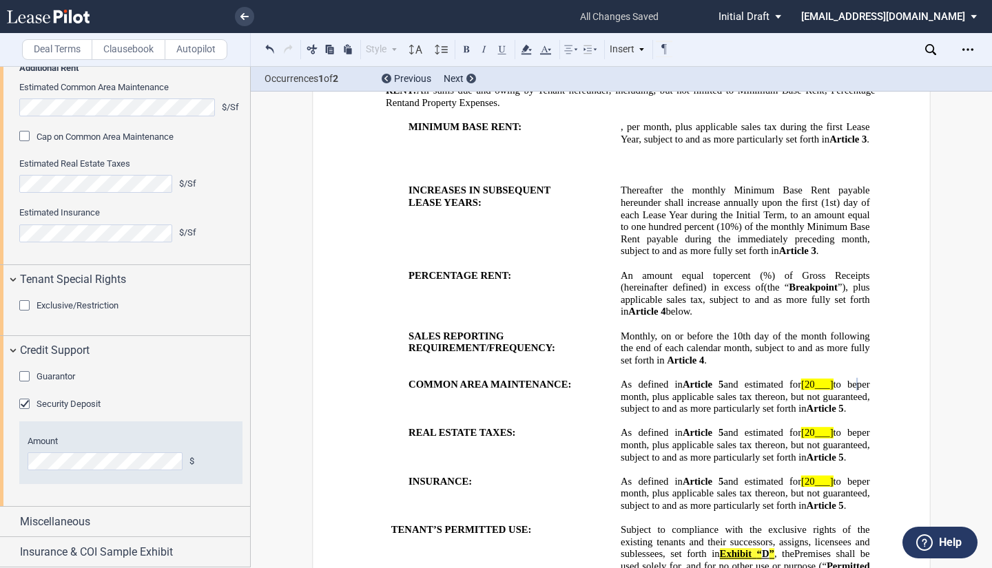
scroll to position [2613, 0]
click at [26, 401] on div "Security Deposit" at bounding box center [26, 406] width 14 height 14
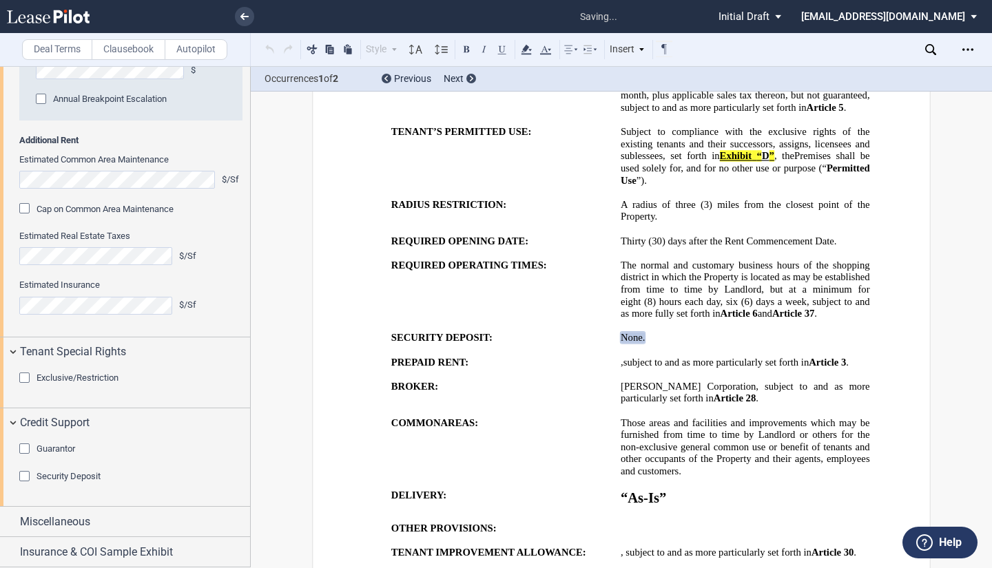
scroll to position [1441, 0]
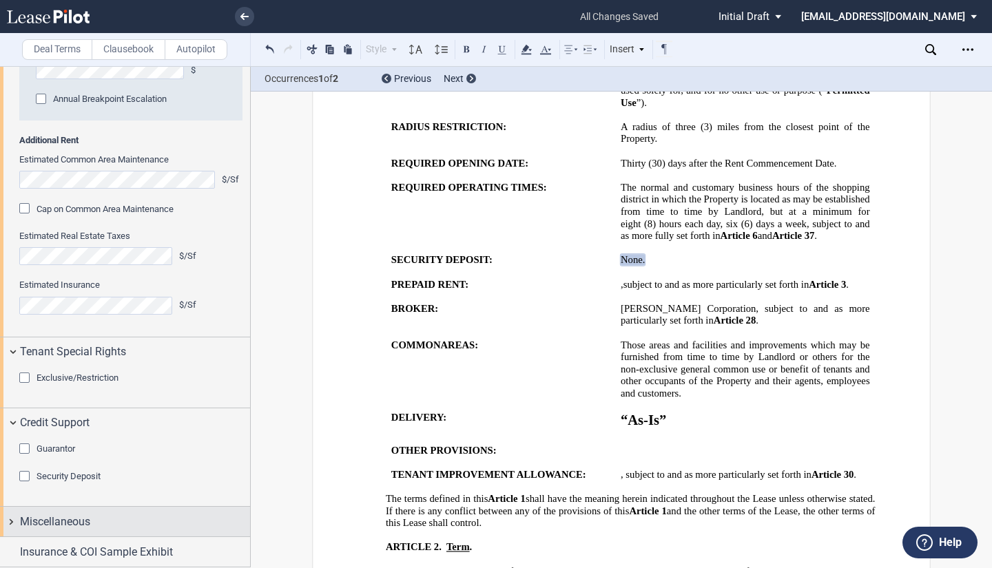
click at [119, 527] on div "Miscellaneous" at bounding box center [135, 522] width 230 height 17
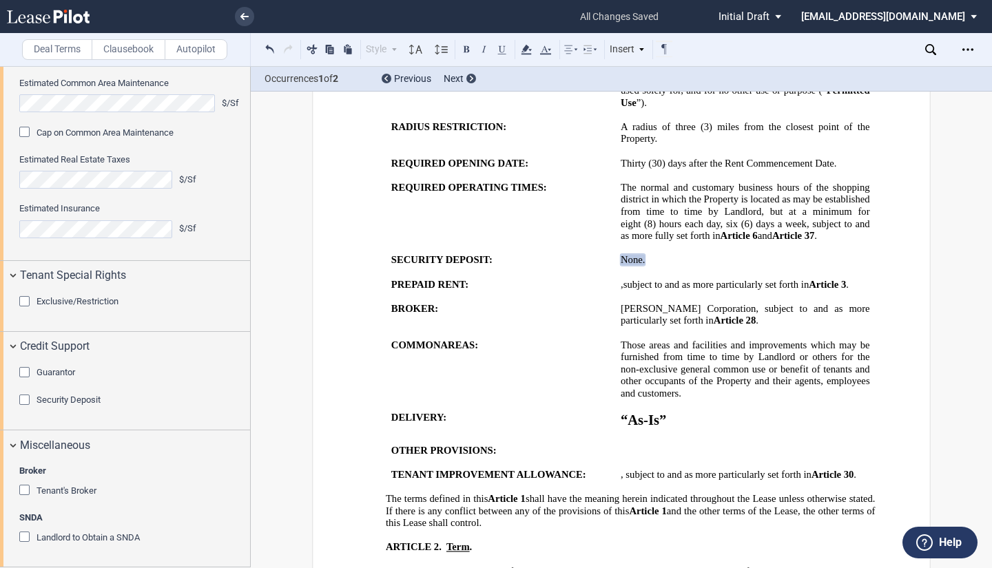
scroll to position [2648, 0]
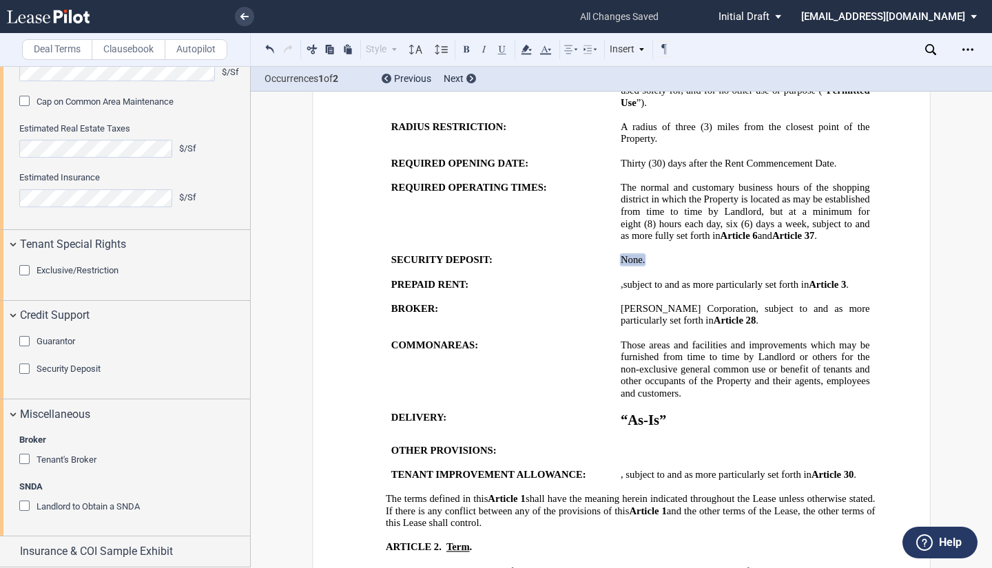
click at [28, 461] on div "Tenant's Broker" at bounding box center [26, 461] width 14 height 14
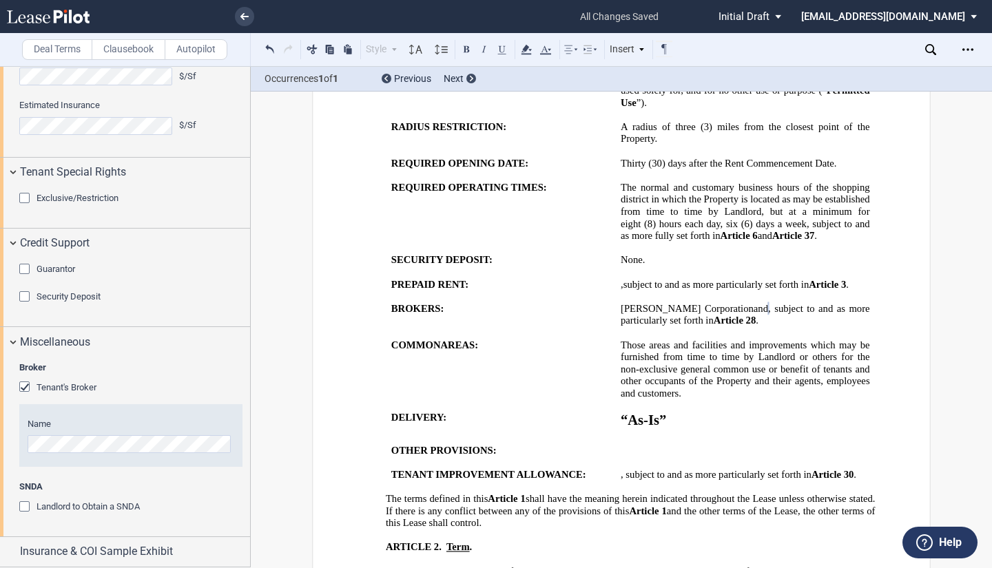
scroll to position [2720, 0]
click at [156, 558] on span "Insurance & COI Sample Exhibit" at bounding box center [96, 551] width 153 height 17
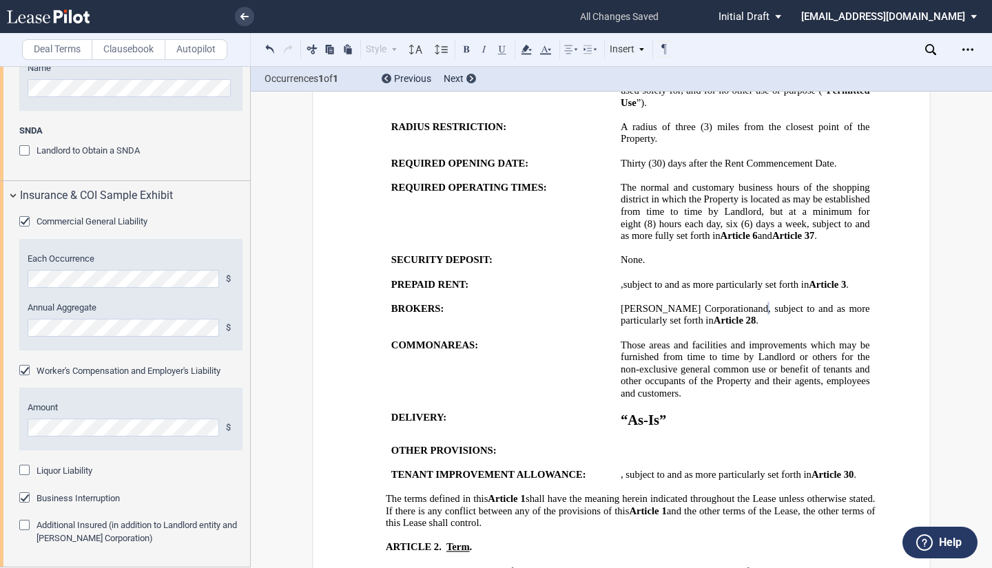
scroll to position [3076, 0]
click at [22, 527] on div "Additional Insured (in addition to Landlord entity and Terranova Corporation)" at bounding box center [26, 527] width 14 height 14
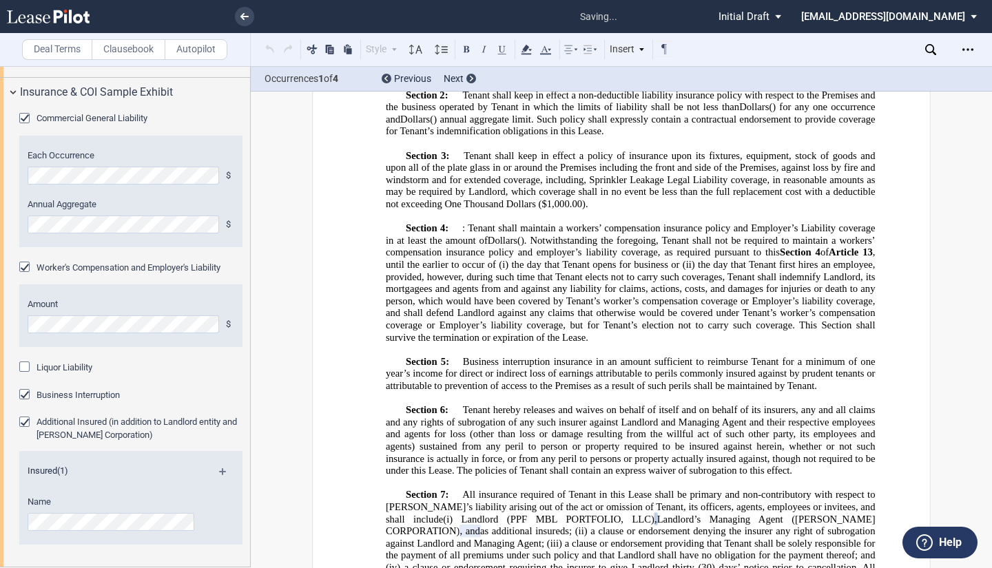
scroll to position [3180, 0]
click at [454, 80] on span "Next" at bounding box center [453, 78] width 20 height 11
drag, startPoint x: 868, startPoint y: 275, endPoint x: 943, endPoint y: 293, distance: 77.3
click at [868, 513] on span "Landlord’s Managing Agent ([PERSON_NAME] CORPORATION)" at bounding box center [632, 524] width 492 height 23
drag, startPoint x: 21, startPoint y: 420, endPoint x: 158, endPoint y: 415, distance: 137.8
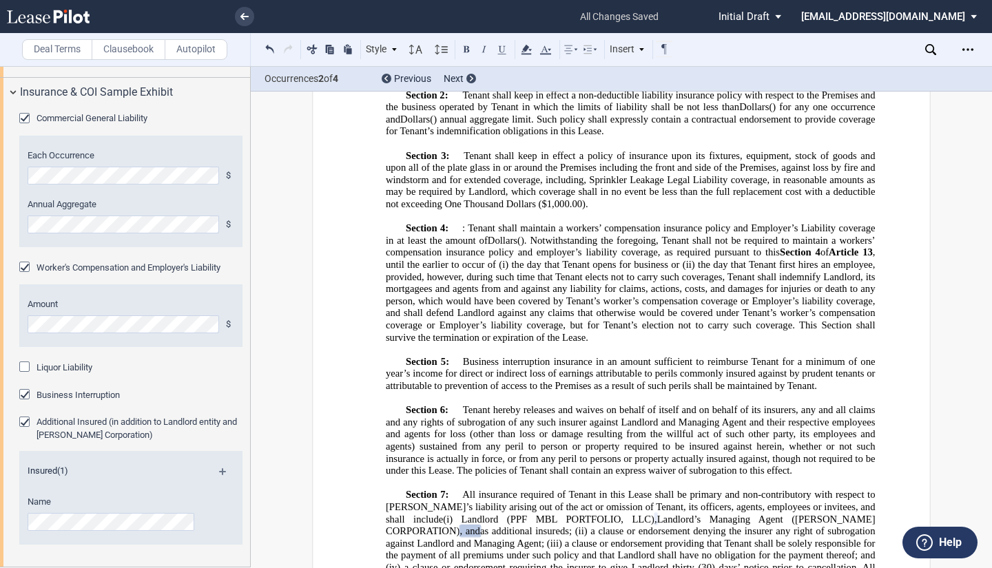
click at [21, 421] on div "Additional Insured (in addition to Landlord entity and Terranova Corporation)" at bounding box center [26, 424] width 14 height 14
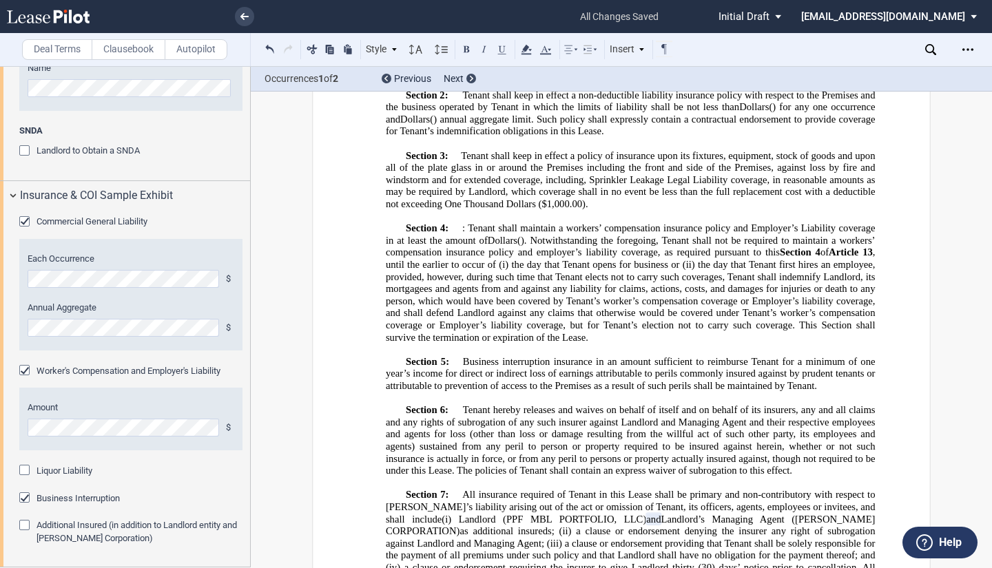
scroll to position [3076, 0]
click at [471, 75] on div at bounding box center [471, 79] width 10 height 10
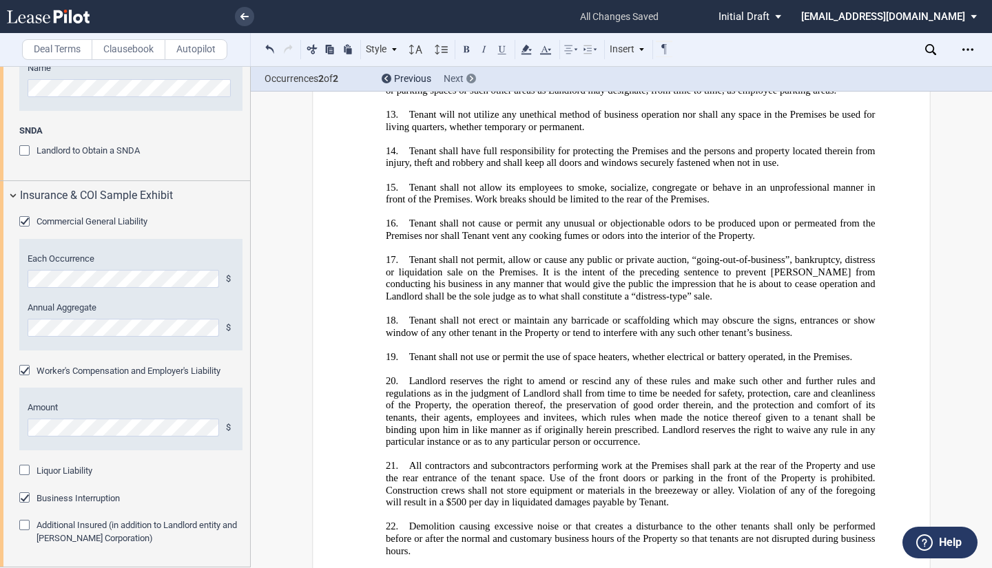
scroll to position [21419, 0]
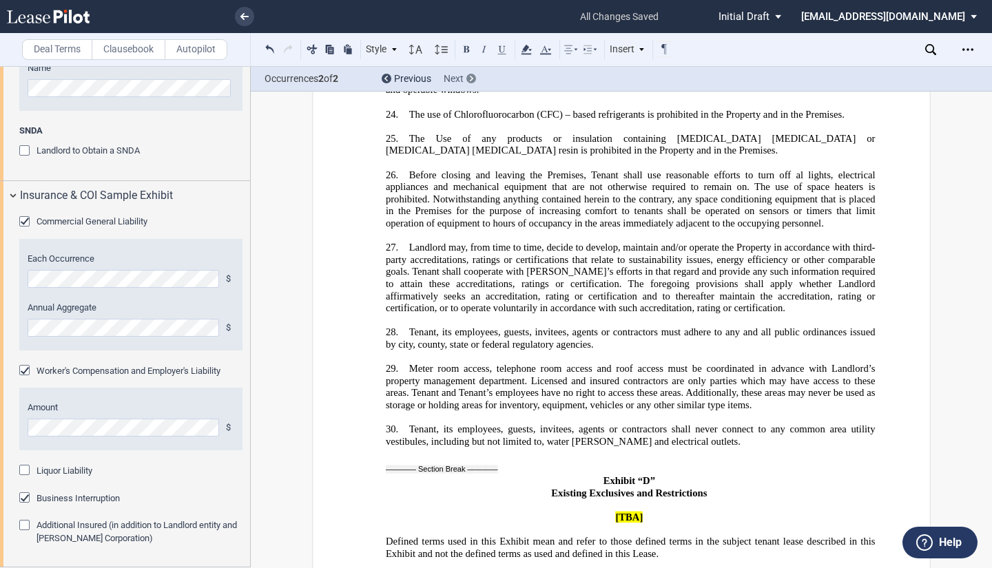
click at [471, 75] on div at bounding box center [471, 79] width 10 height 10
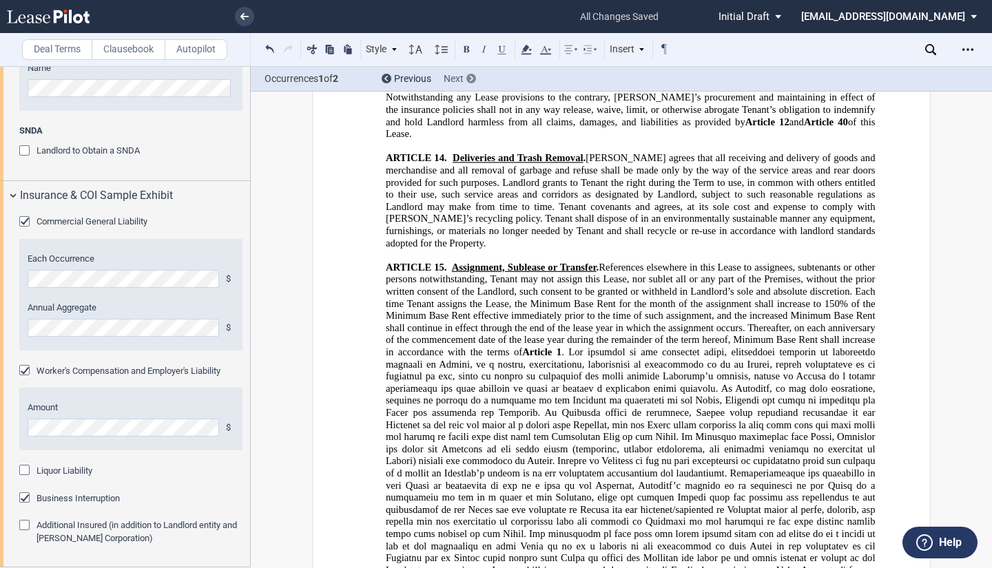
scroll to position [7977, 0]
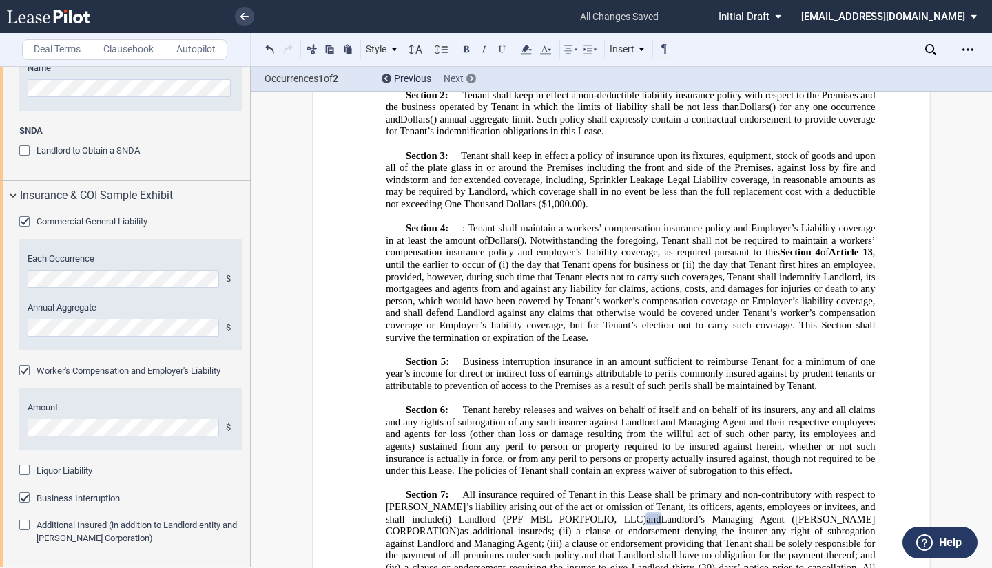
click at [471, 75] on div at bounding box center [471, 79] width 10 height 10
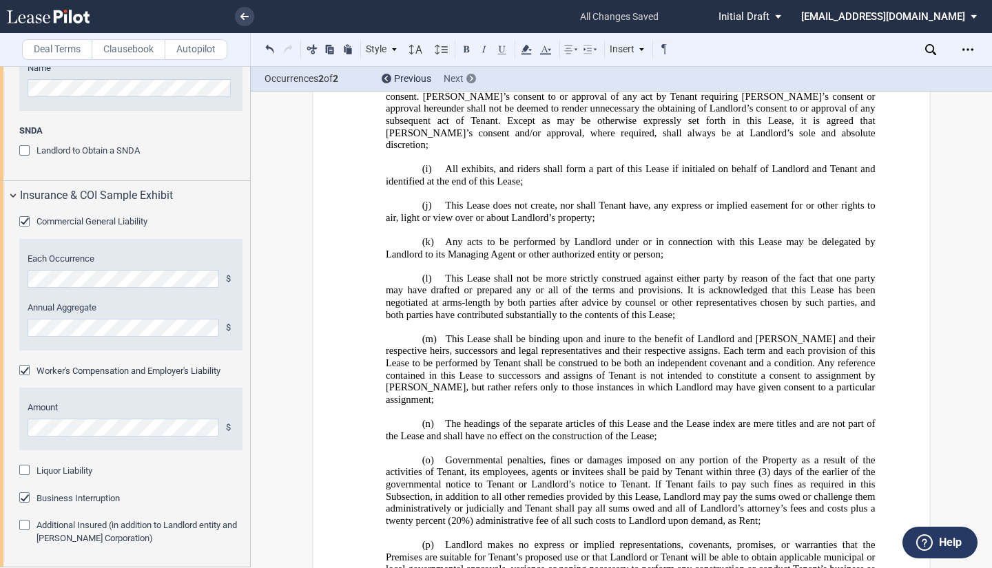
scroll to position [21419, 0]
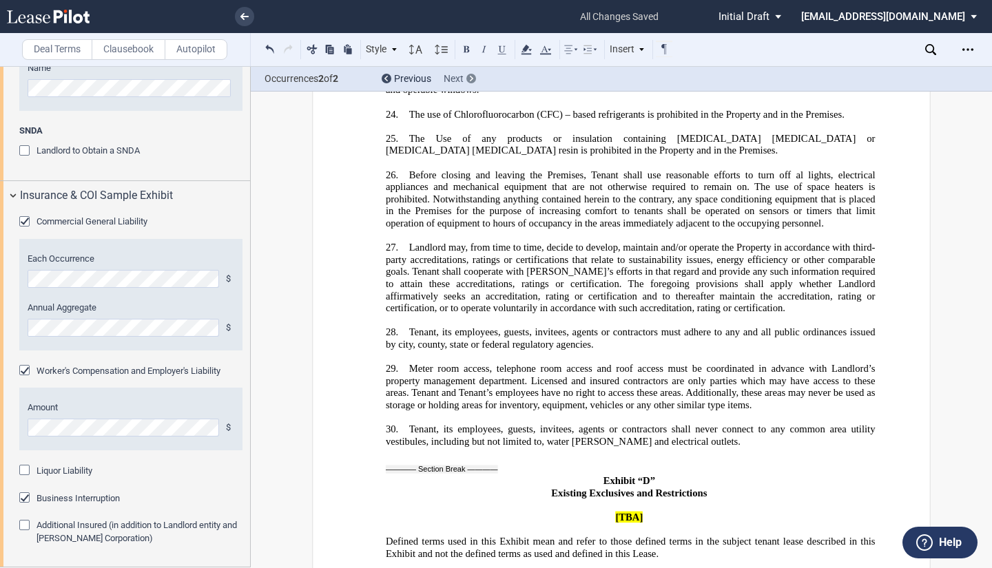
click at [471, 75] on div at bounding box center [471, 79] width 10 height 10
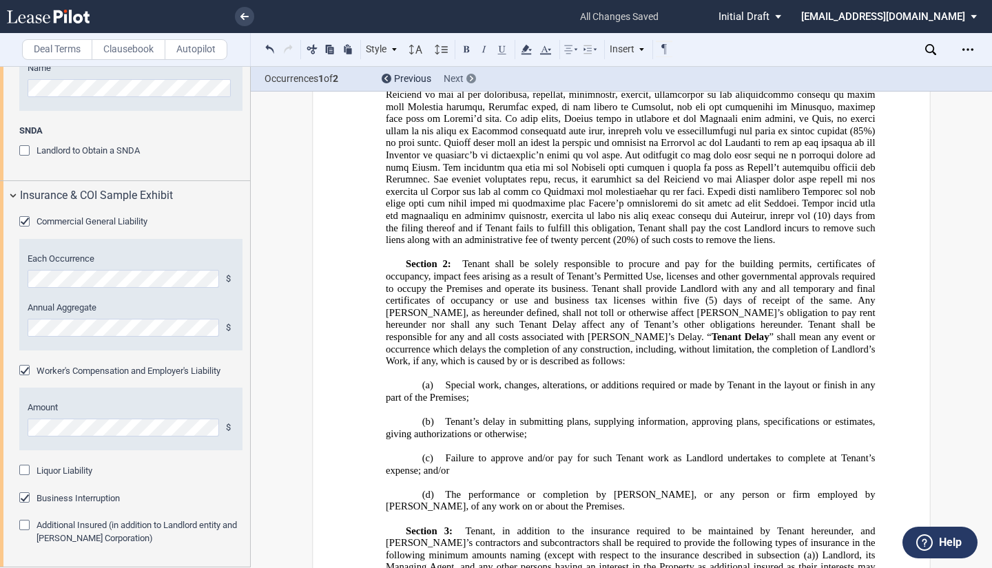
scroll to position [7977, 0]
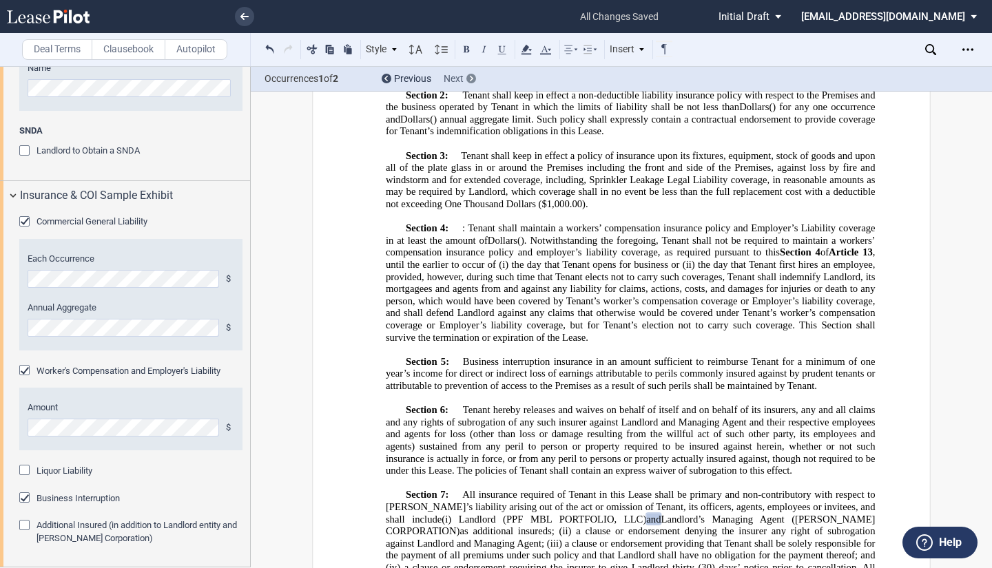
click at [471, 75] on div at bounding box center [471, 79] width 10 height 10
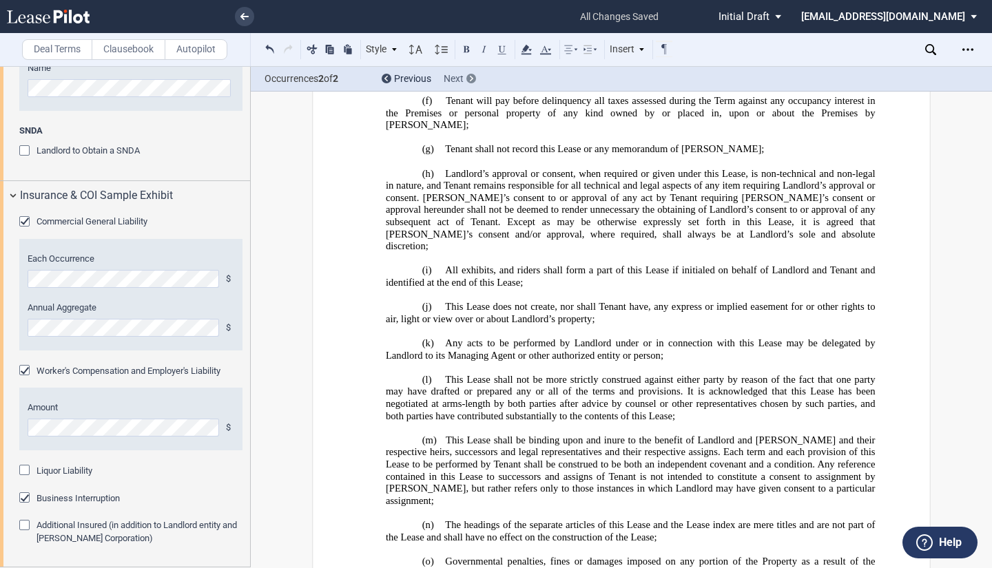
scroll to position [21419, 0]
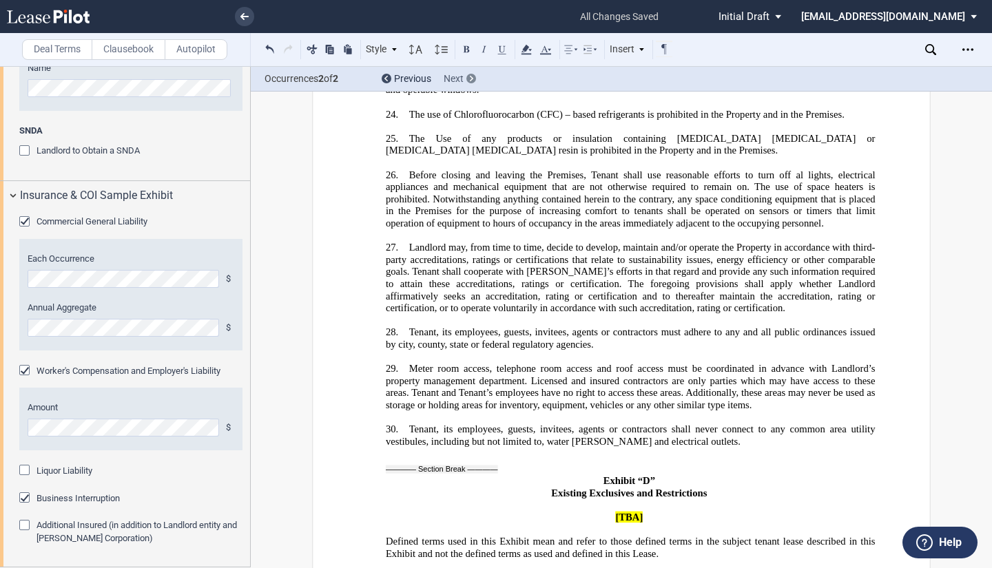
click at [471, 75] on div at bounding box center [471, 79] width 10 height 10
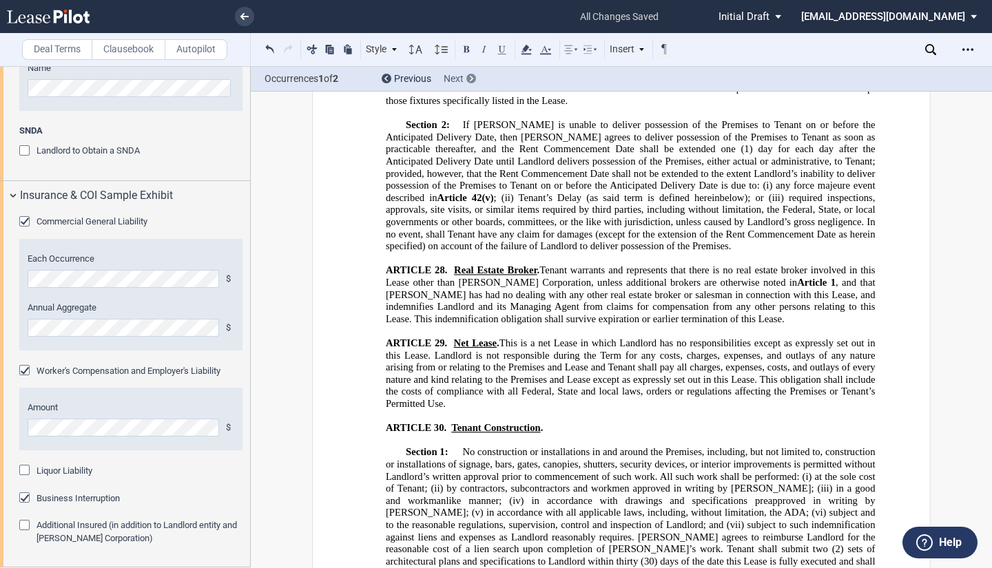
scroll to position [7977, 0]
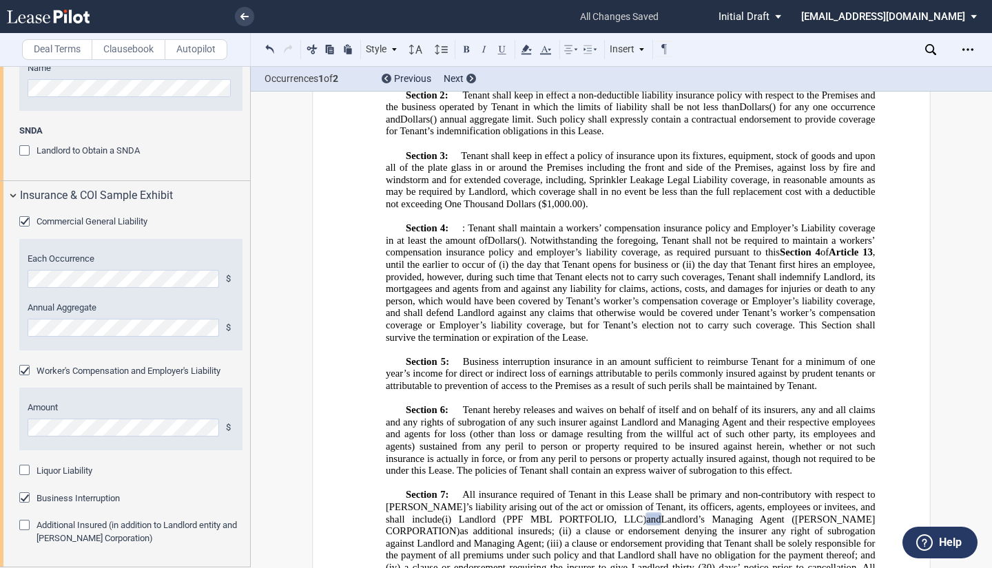
drag, startPoint x: 250, startPoint y: 549, endPoint x: 259, endPoint y: 508, distance: 42.3
click at [254, 486] on div "Deal Terms Clausebook Autopilot Style Article Section 1: Subsection (a) Subsect…" at bounding box center [496, 317] width 992 height 502
click at [769, 16] on span "Initial Draft" at bounding box center [743, 16] width 51 height 12
click at [786, 18] on span "Initial Draft" at bounding box center [784, 17] width 48 height 11
click at [788, 15] on span "status: \a\aInitial Draft\a\a\a\a\a" at bounding box center [780, 16] width 17 height 33
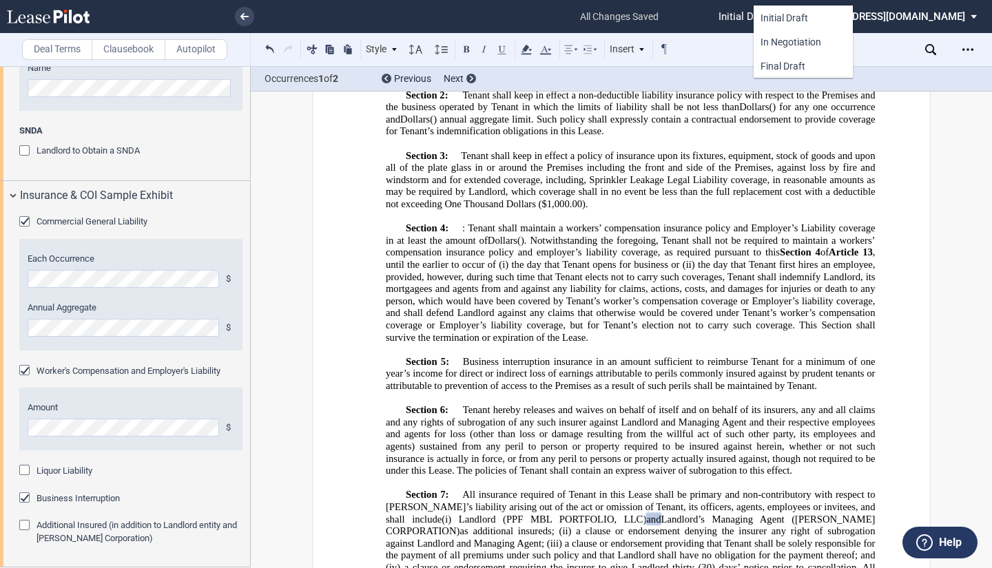
click at [328, 51] on md-backdrop at bounding box center [496, 284] width 992 height 568
click at [788, 16] on span "status: \a\aInitial Draft\a\a\a\a\a" at bounding box center [780, 16] width 17 height 33
click at [808, 17] on div "Initial Draft" at bounding box center [802, 18] width 85 height 12
click at [963, 50] on use "Open Lease options menu" at bounding box center [967, 49] width 11 height 2
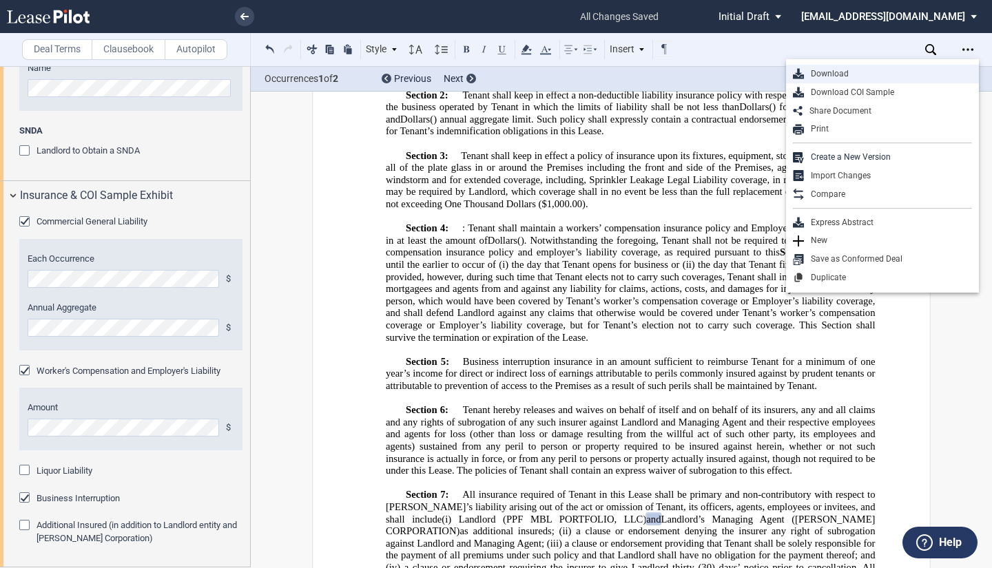
click at [831, 70] on div "Download" at bounding box center [888, 74] width 168 height 12
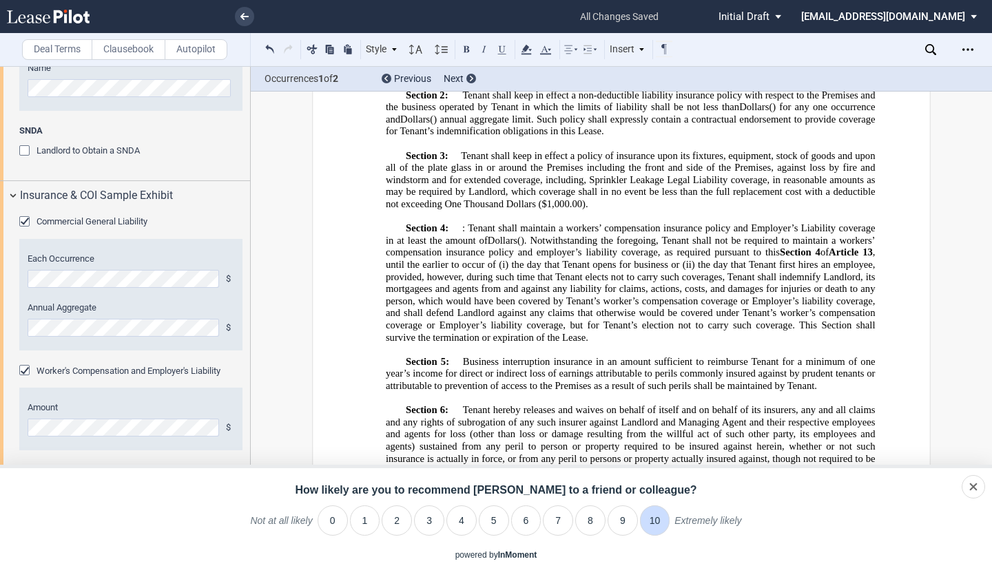
click at [658, 516] on li "10" at bounding box center [655, 520] width 30 height 30
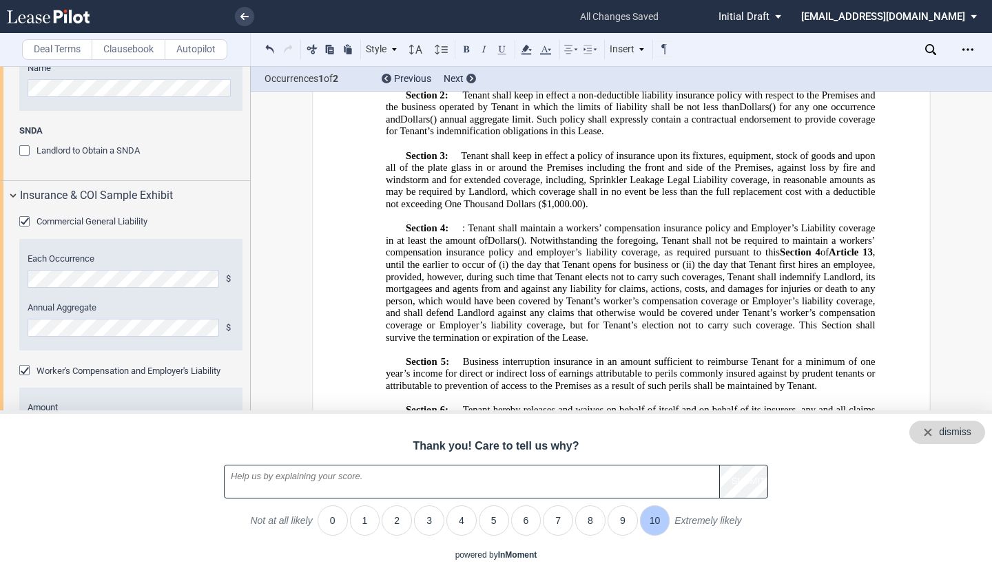
click at [931, 424] on div "dismiss" at bounding box center [947, 432] width 76 height 23
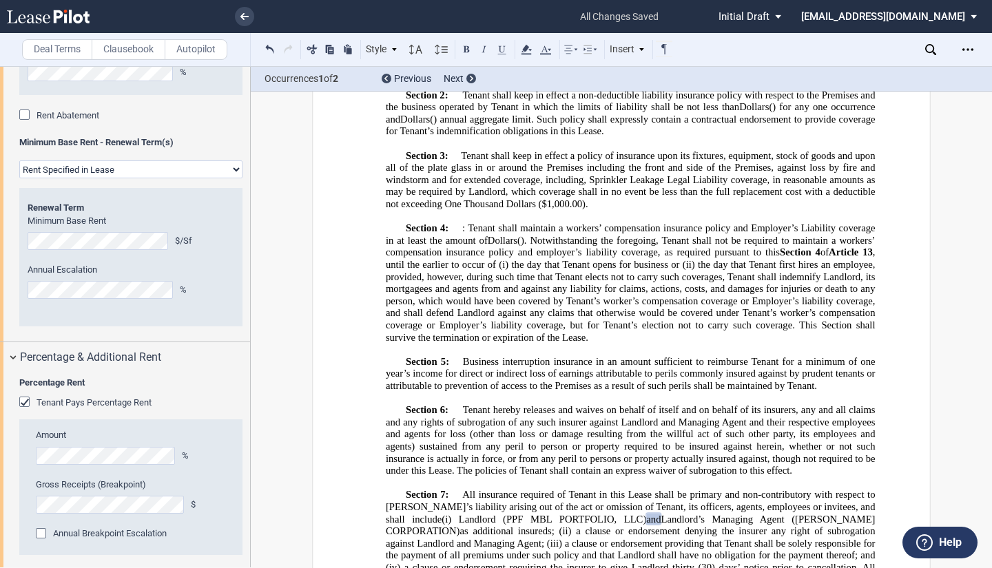
scroll to position [2025, 0]
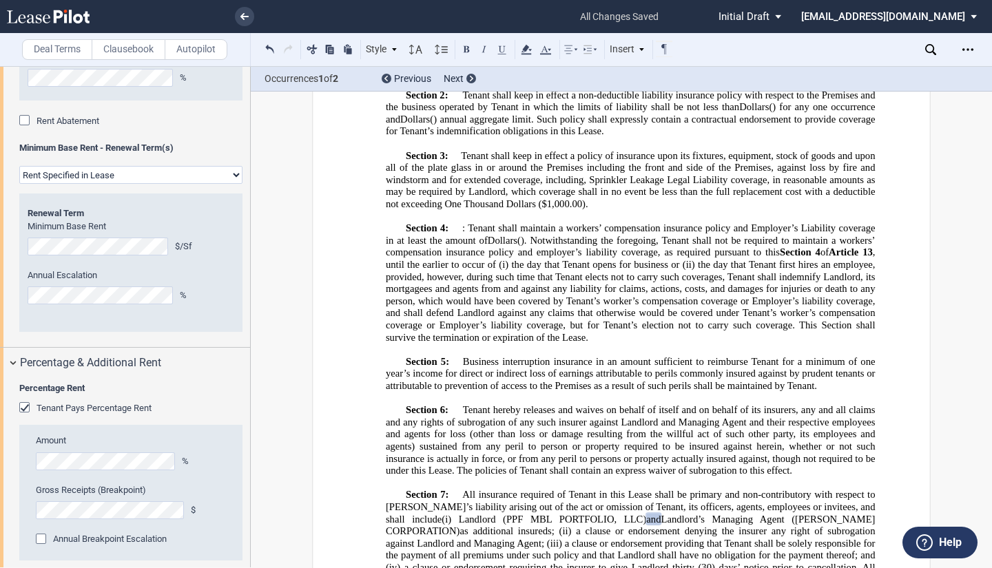
drag, startPoint x: 250, startPoint y: 371, endPoint x: 253, endPoint y: 304, distance: 67.5
click at [253, 304] on div "Deal Terms Clausebook Autopilot Style Article Section 1: Subsection (a) Subsect…" at bounding box center [496, 317] width 992 height 502
drag, startPoint x: 245, startPoint y: 355, endPoint x: 255, endPoint y: 315, distance: 41.3
click at [255, 315] on div "Deal Terms Clausebook Autopilot Style Article Section 1: Subsection (a) Subsect…" at bounding box center [496, 317] width 992 height 502
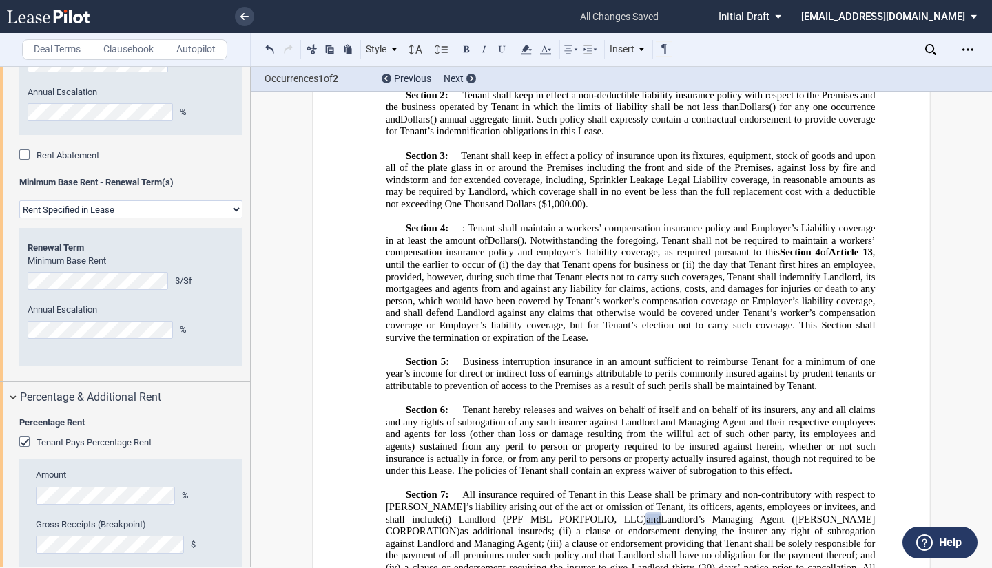
scroll to position [1990, 0]
click at [228, 218] on select "Rent Set at Market Rate Rent Specified in [GEOGRAPHIC_DATA]" at bounding box center [130, 209] width 223 height 18
select select "fmv"
click at [19, 218] on select "Rent Set at Market Rate Rent Specified in [GEOGRAPHIC_DATA]" at bounding box center [130, 209] width 223 height 18
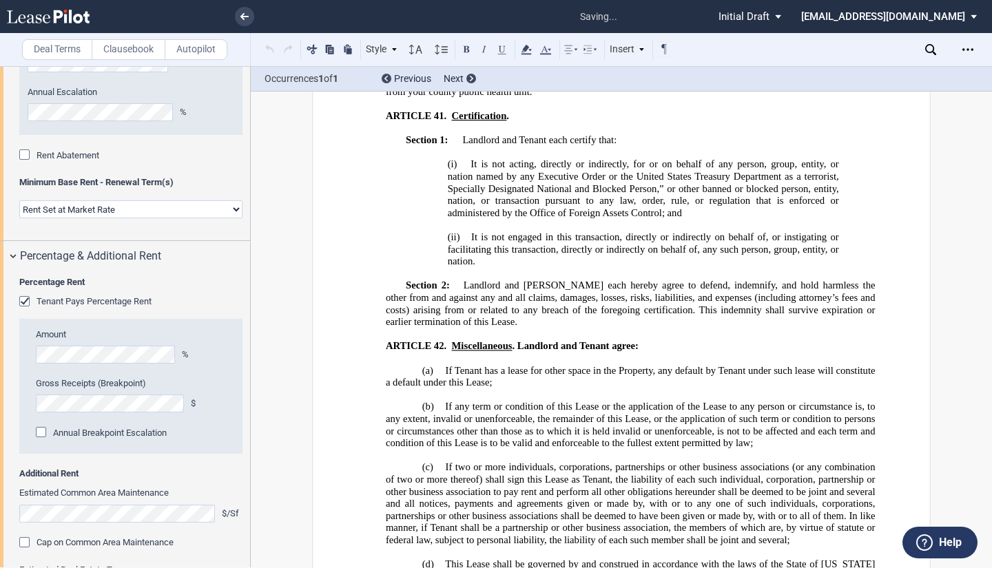
scroll to position [17783, 0]
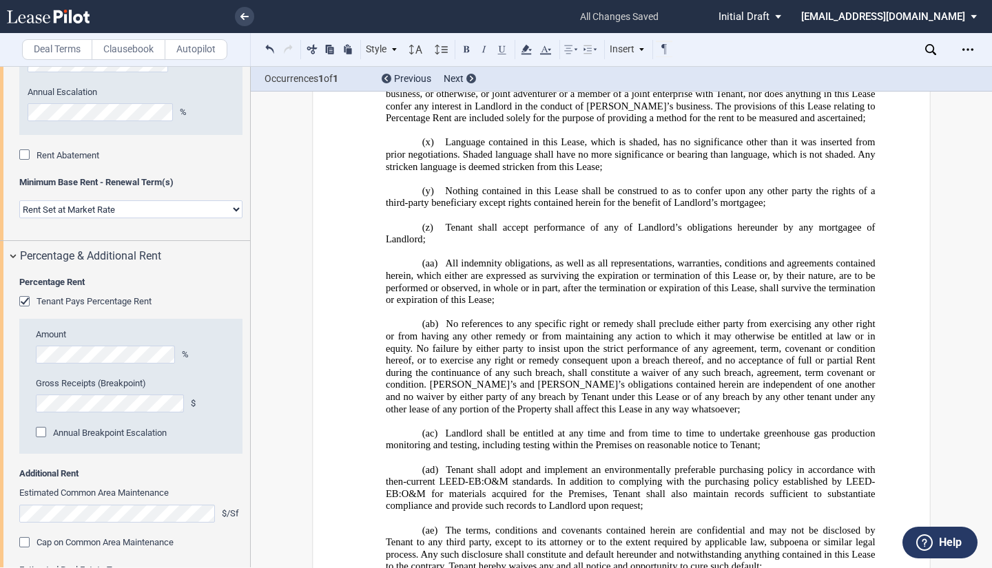
drag, startPoint x: 384, startPoint y: 261, endPoint x: 417, endPoint y: 260, distance: 33.1
drag, startPoint x: 791, startPoint y: 247, endPoint x: 245, endPoint y: 186, distance: 549.4
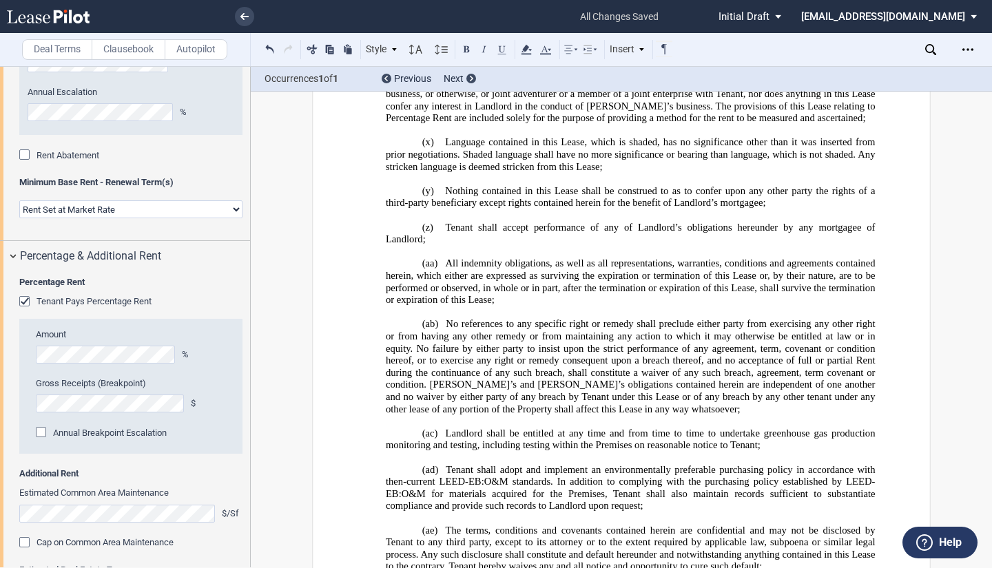
click at [527, 52] on icon at bounding box center [526, 49] width 17 height 17
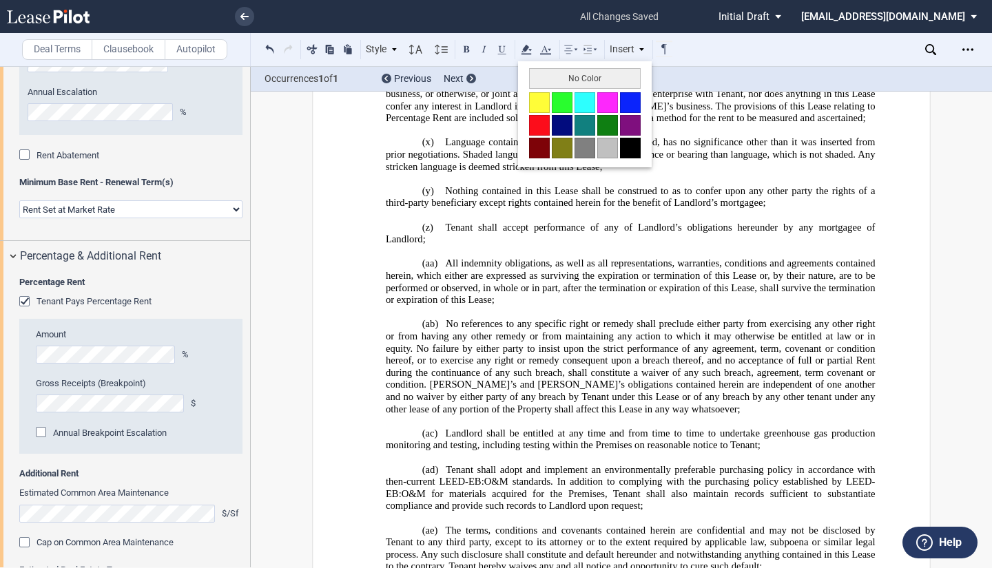
drag, startPoint x: 539, startPoint y: 74, endPoint x: 530, endPoint y: 83, distance: 13.2
click at [539, 76] on button "No Color" at bounding box center [585, 78] width 112 height 21
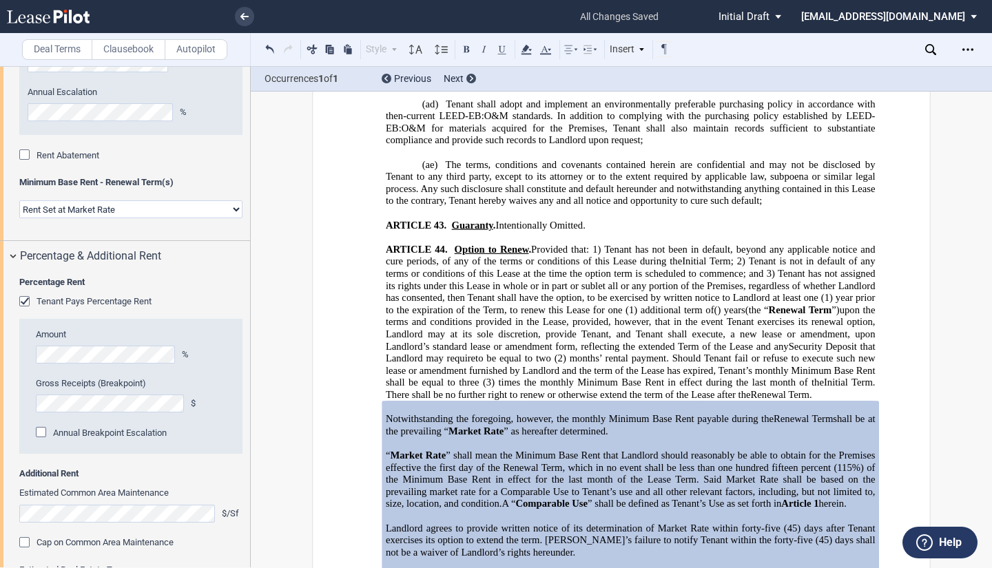
scroll to position [18153, 0]
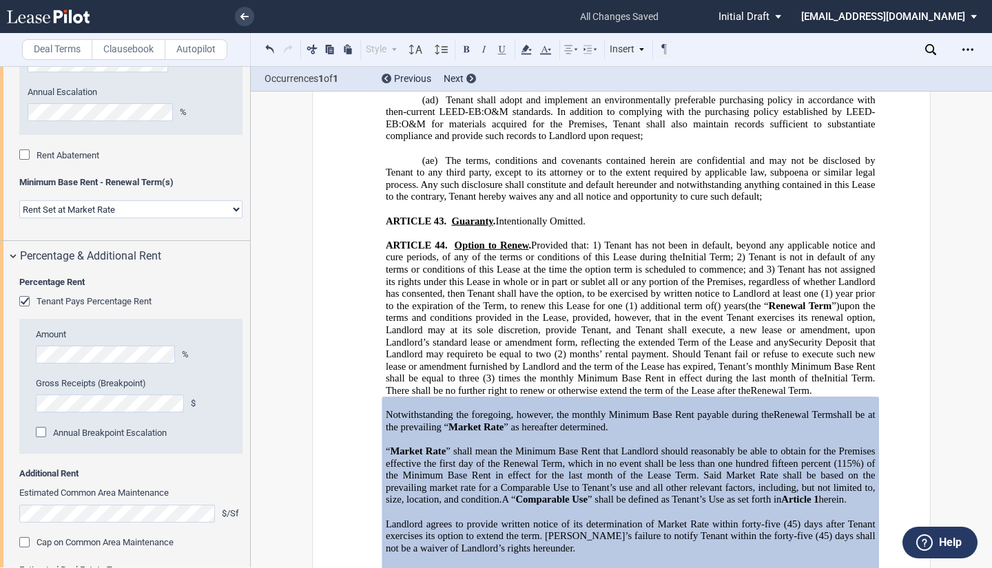
click at [926, 50] on use at bounding box center [930, 49] width 11 height 11
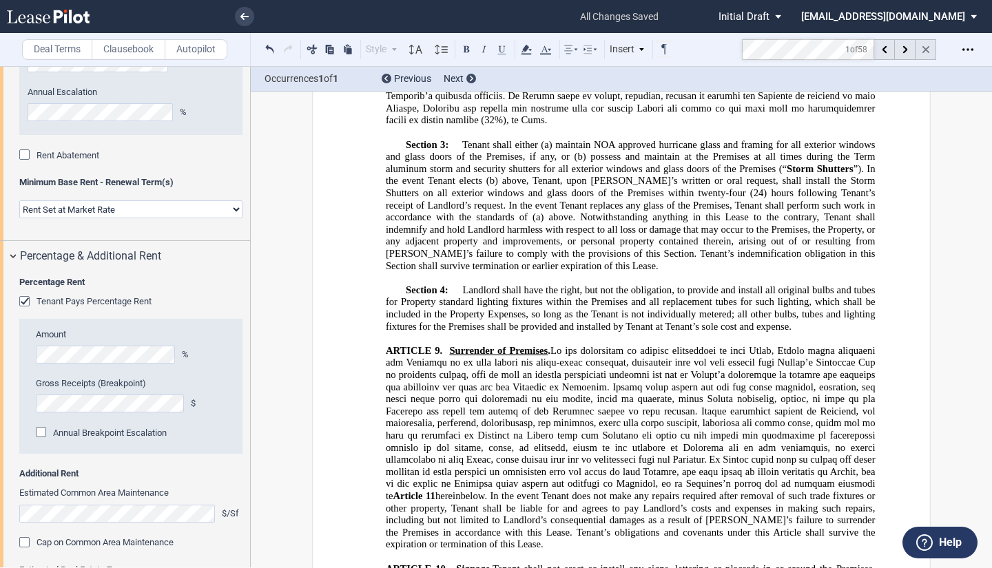
scroll to position [626, 0]
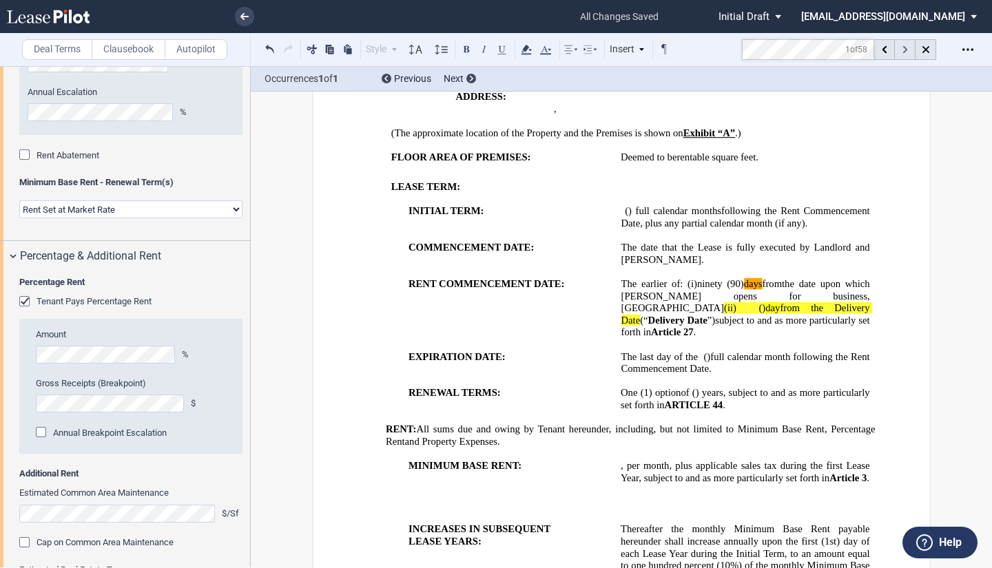
click at [902, 45] on div at bounding box center [905, 49] width 21 height 21
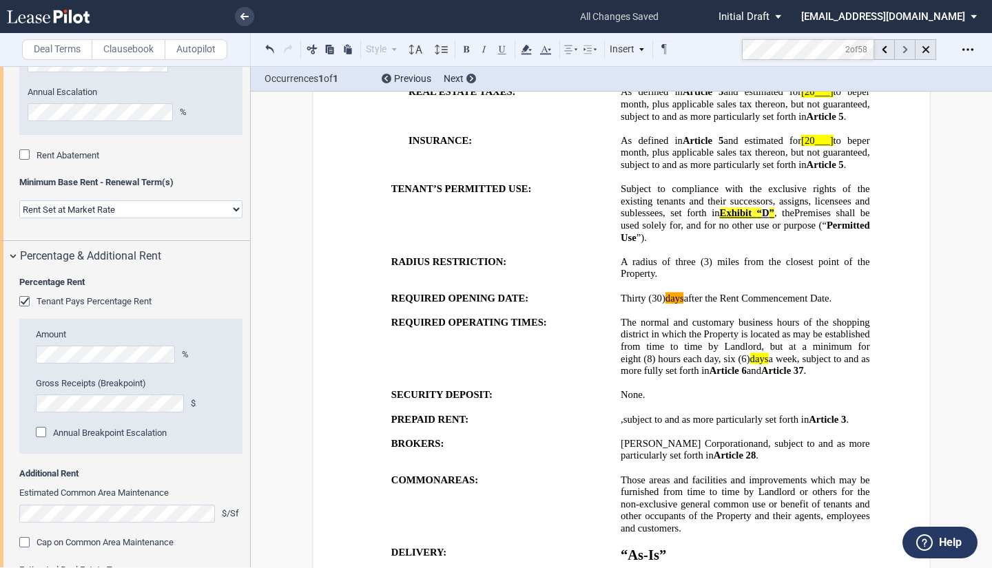
scroll to position [1346, 0]
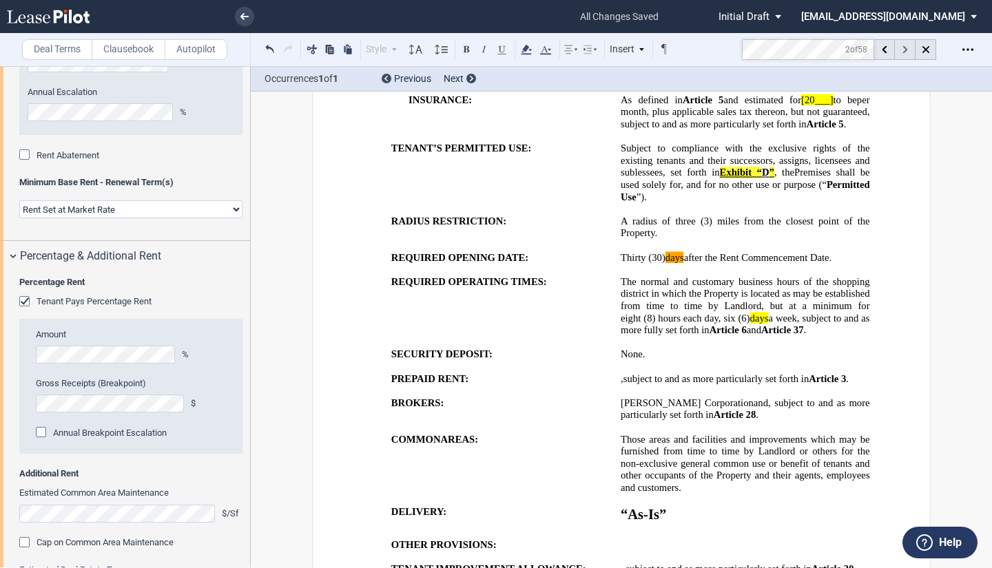
click at [902, 45] on div at bounding box center [905, 49] width 21 height 21
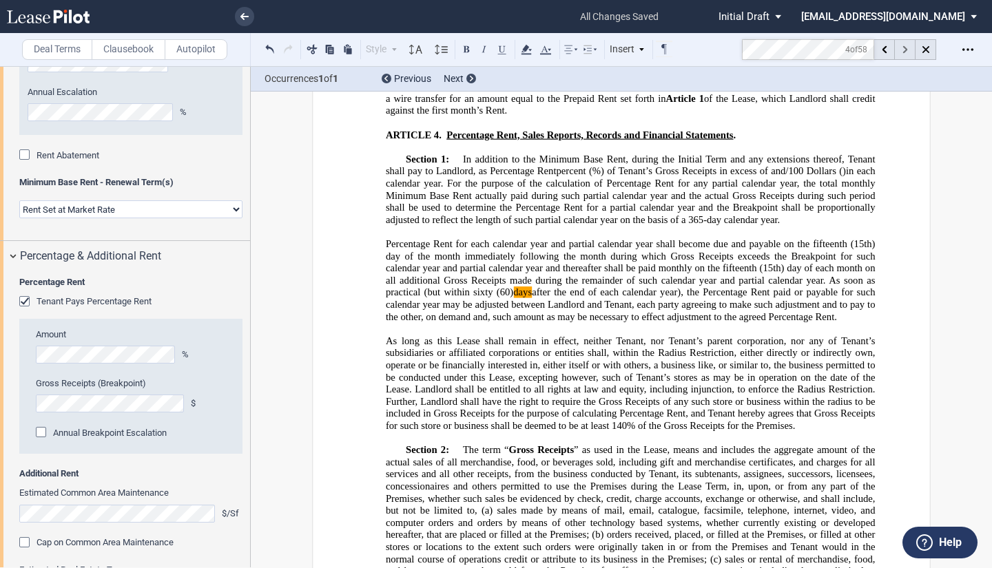
scroll to position [2401, 0]
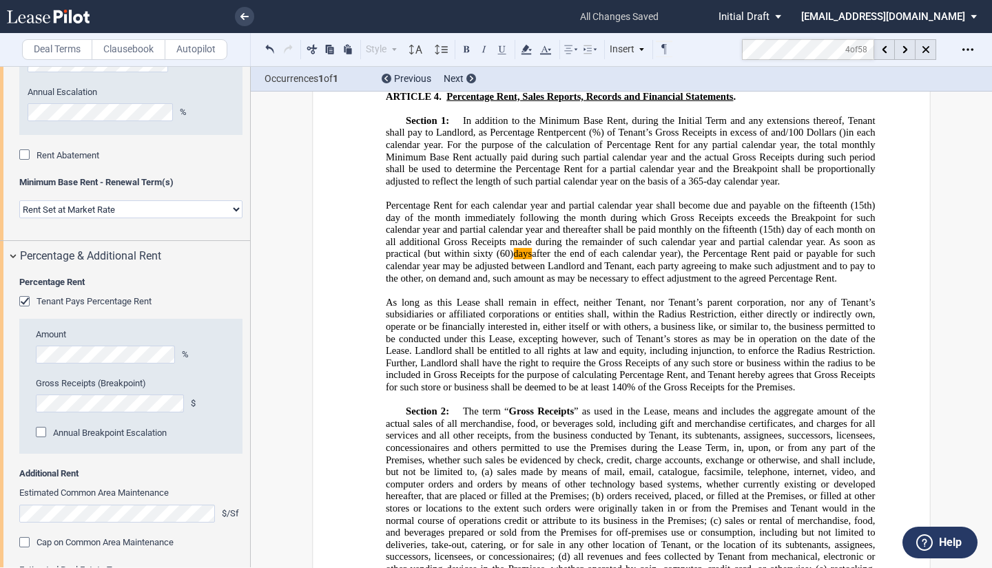
click at [808, 211] on span "Percentage Rent for each calendar year and partial calendar year shall become d…" at bounding box center [616, 205] width 461 height 12
click at [901, 52] on div at bounding box center [905, 49] width 21 height 21
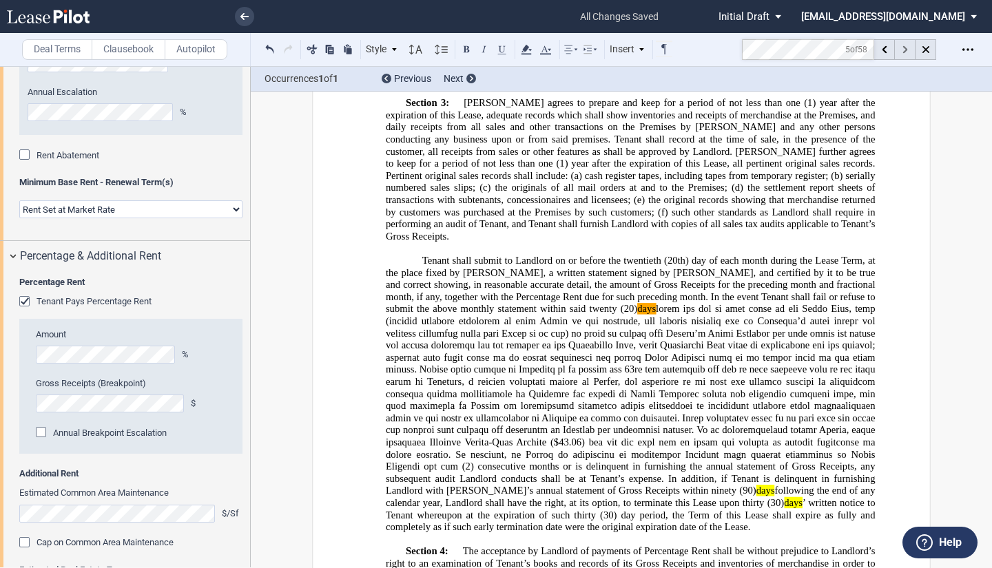
scroll to position [3093, 0]
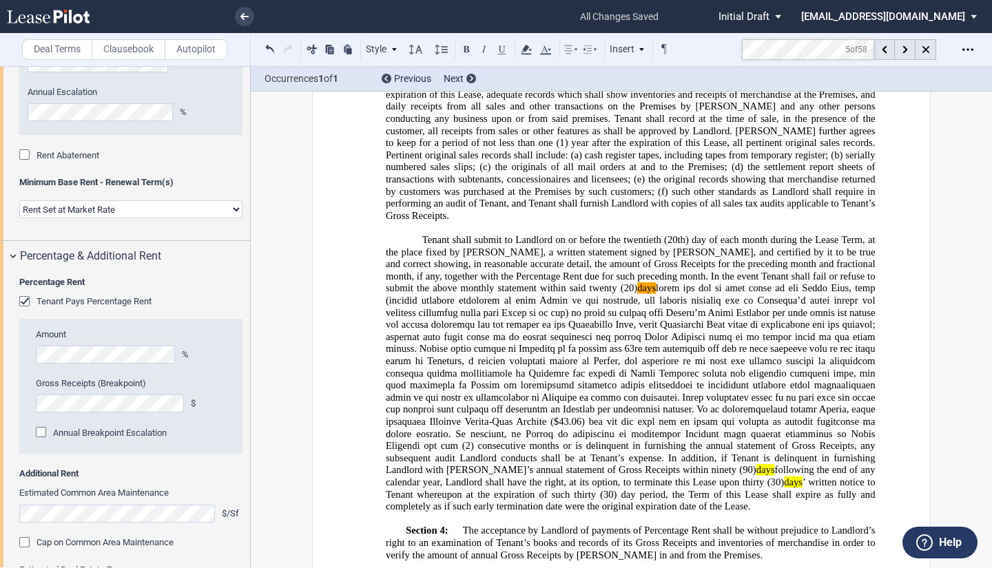
click at [515, 273] on span "(20th) day of each month during the Lease Term, at the place fixed by [PERSON_N…" at bounding box center [632, 263] width 492 height 60
click at [906, 48] on icon at bounding box center [904, 50] width 5 height 8
click at [901, 48] on div at bounding box center [905, 49] width 21 height 21
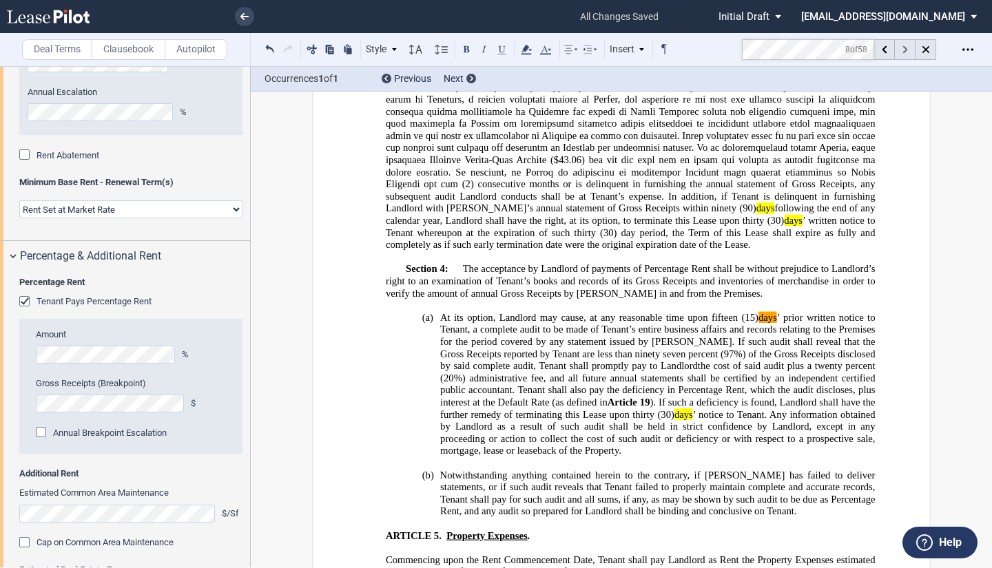
scroll to position [3375, 0]
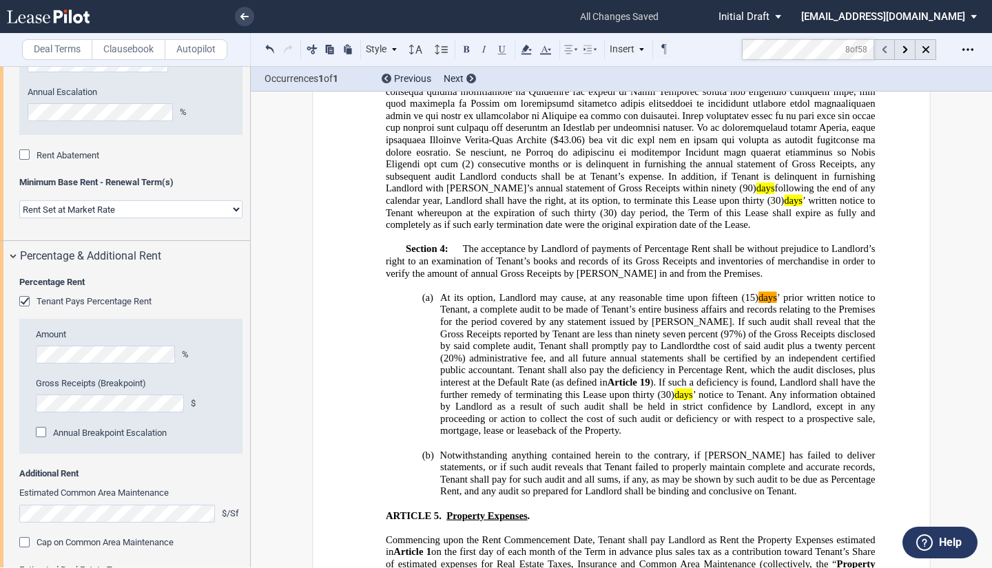
click at [883, 50] on use at bounding box center [883, 49] width 5 height 8
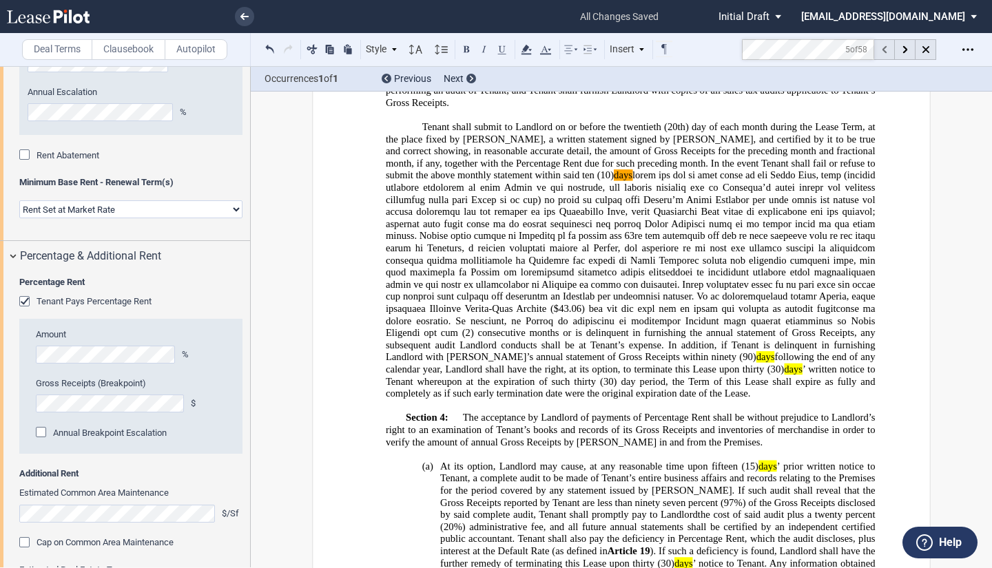
scroll to position [3093, 0]
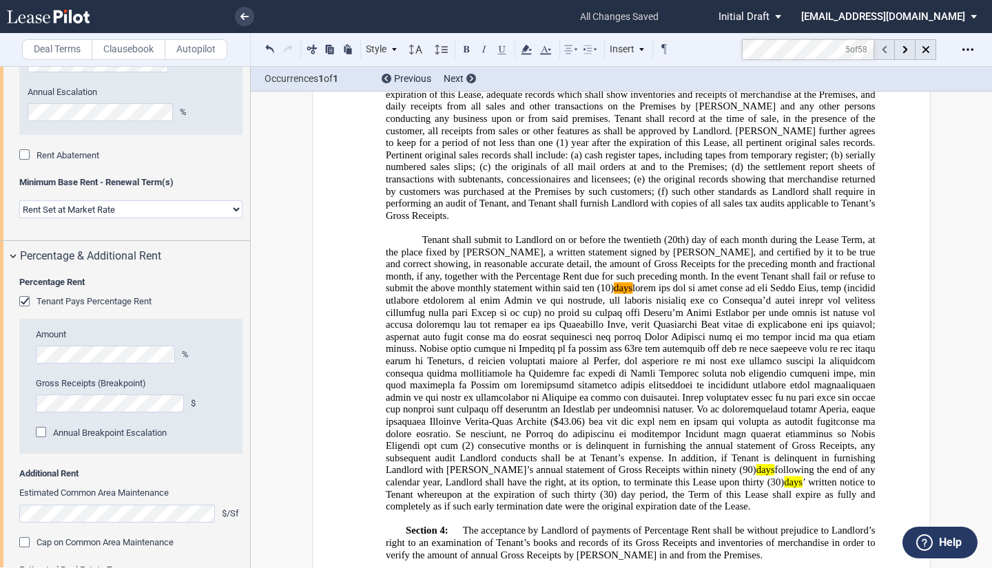
click at [883, 50] on use at bounding box center [883, 49] width 5 height 8
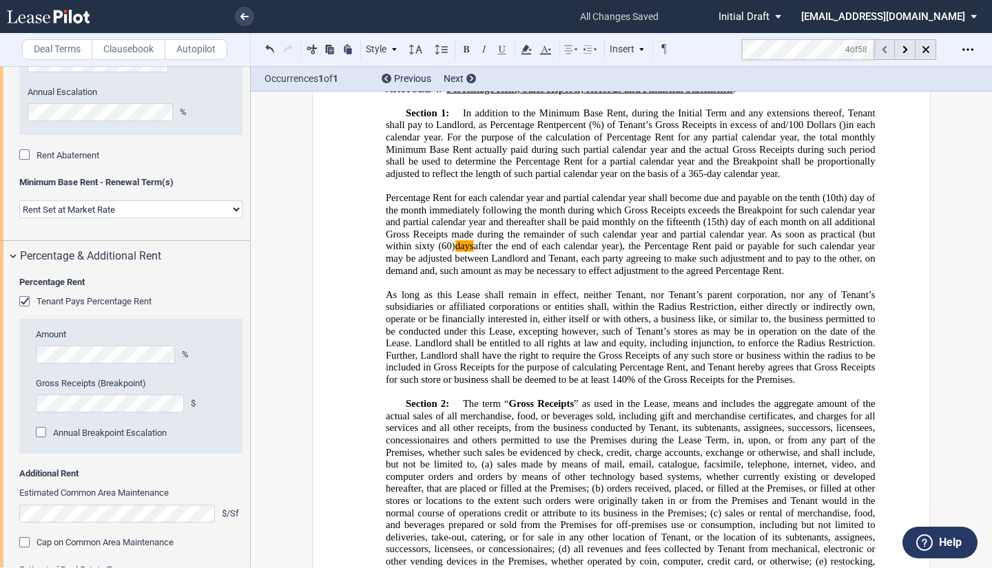
scroll to position [2401, 0]
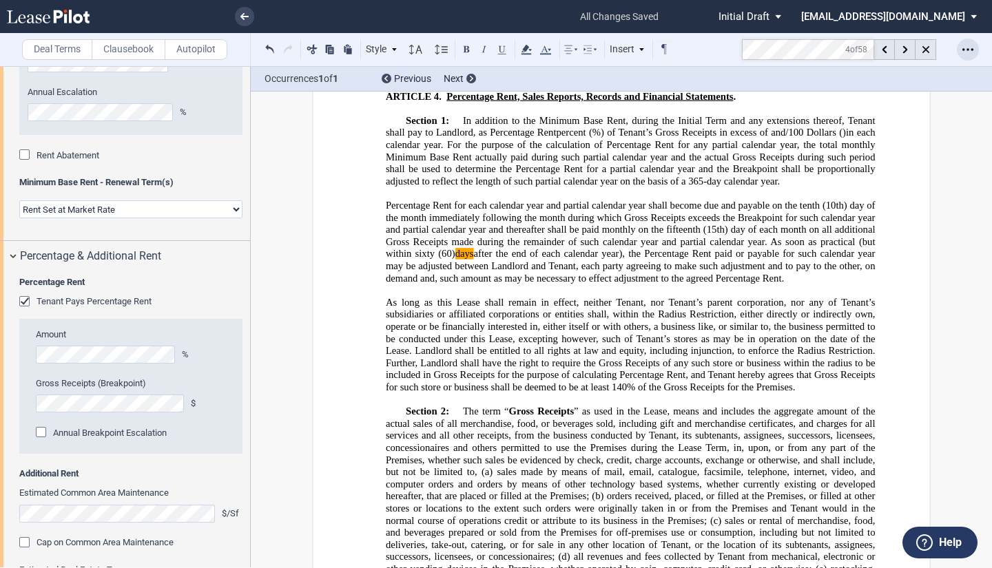
click at [963, 48] on icon "Open Lease options menu" at bounding box center [967, 49] width 11 height 11
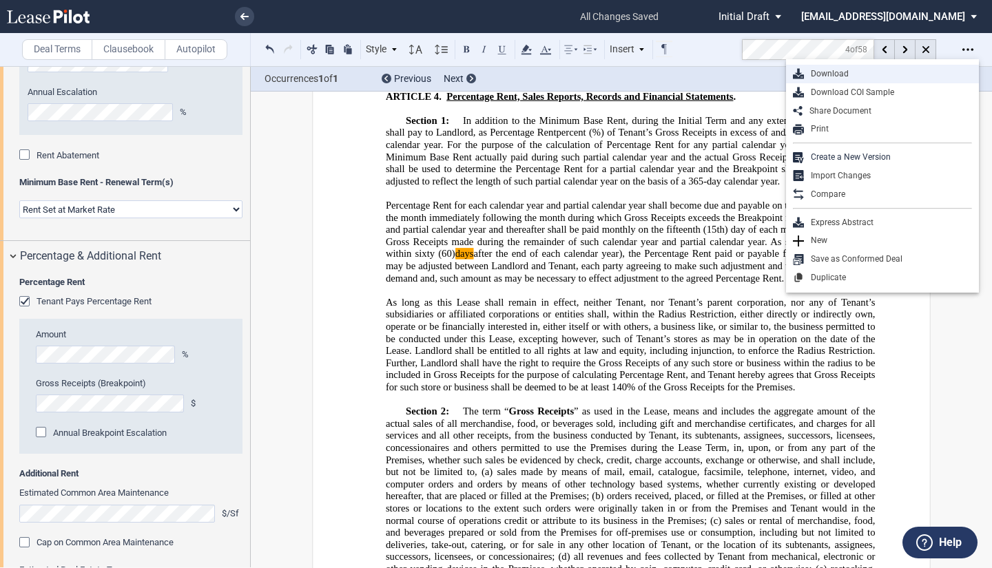
click at [839, 72] on div "Download" at bounding box center [888, 74] width 168 height 12
